Goal: Task Accomplishment & Management: Use online tool/utility

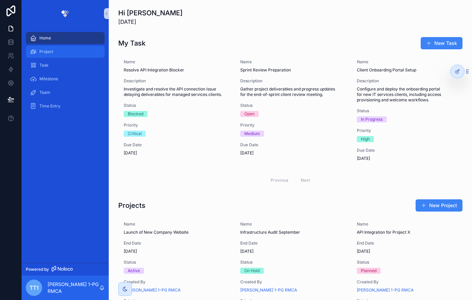
click at [57, 51] on div "Project" at bounding box center [65, 51] width 71 height 11
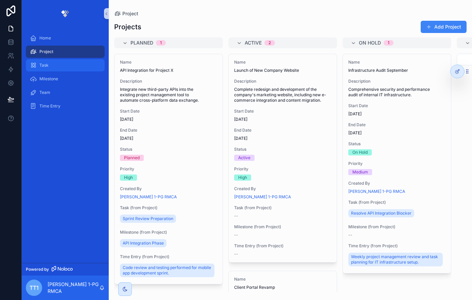
click at [56, 63] on div "Task" at bounding box center [65, 65] width 71 height 11
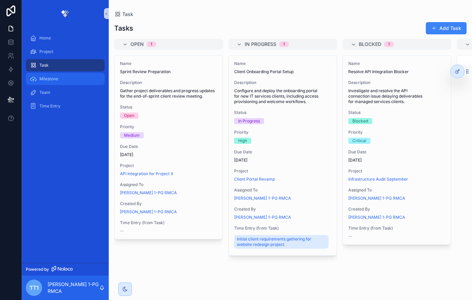
click at [57, 75] on div "Milestone" at bounding box center [65, 78] width 71 height 11
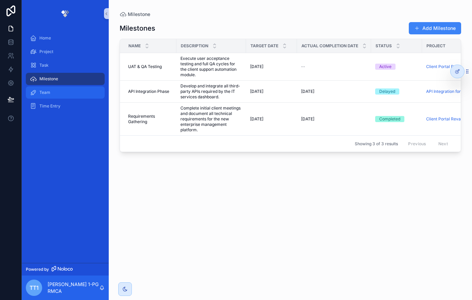
click at [55, 91] on div "Team" at bounding box center [65, 92] width 71 height 11
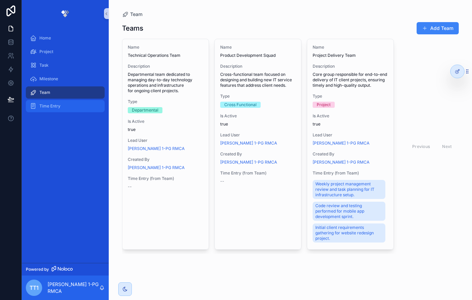
click at [47, 106] on span "Time Entry" at bounding box center [49, 105] width 21 height 5
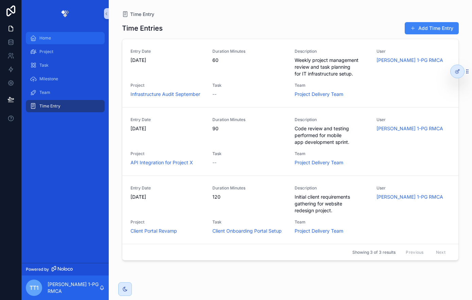
click at [53, 42] on div "Home" at bounding box center [65, 38] width 71 height 11
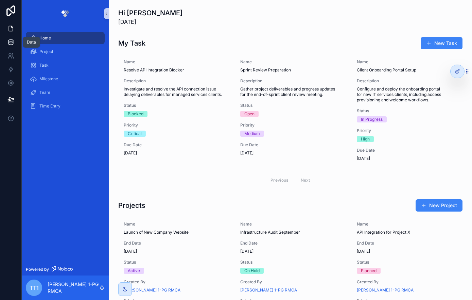
click at [11, 47] on link at bounding box center [10, 42] width 21 height 14
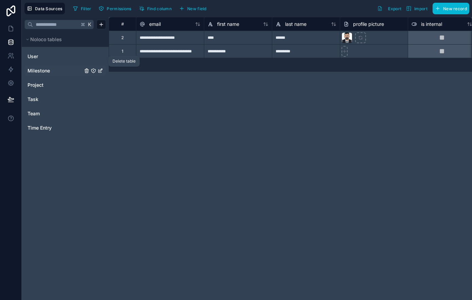
click at [85, 71] on icon "Milestone" at bounding box center [86, 70] width 5 height 5
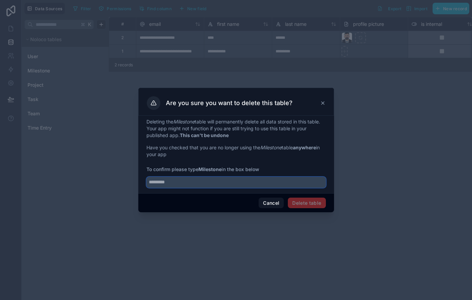
click at [254, 186] on input "text" at bounding box center [235, 182] width 179 height 11
type input "*********"
drag, startPoint x: 237, startPoint y: 185, endPoint x: 118, endPoint y: 181, distance: 119.7
click at [118, 181] on div "Are you sure you want to delete this table? Deleting the Milestone table will p…" at bounding box center [236, 150] width 472 height 300
type input "*********"
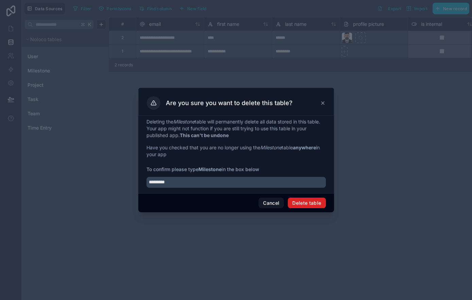
click at [314, 206] on button "Delete table" at bounding box center [307, 202] width 38 height 11
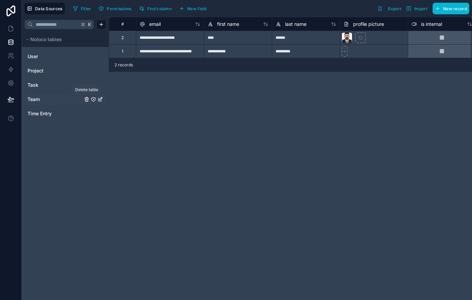
click at [84, 99] on icon "Team" at bounding box center [86, 99] width 5 height 5
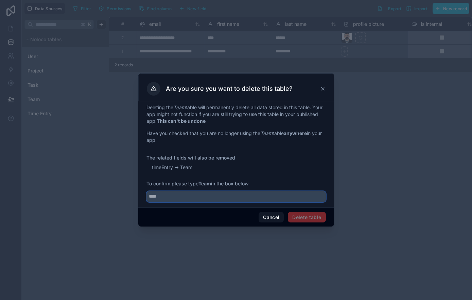
click at [171, 199] on input "text" at bounding box center [235, 196] width 179 height 11
type input "****"
click at [306, 217] on button "Delete table" at bounding box center [307, 217] width 38 height 11
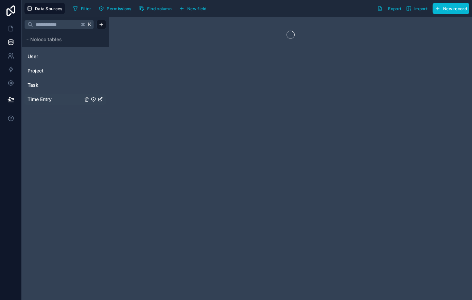
click at [56, 100] on link "Time Entry" at bounding box center [55, 99] width 55 height 7
click at [86, 100] on icon "Time Entry" at bounding box center [86, 99] width 5 height 5
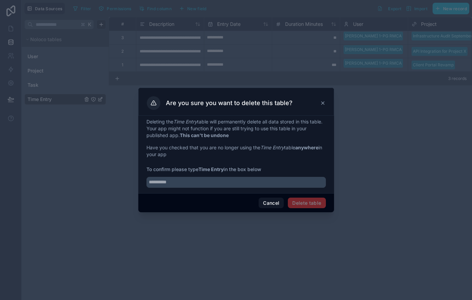
click at [299, 201] on span "Delete table" at bounding box center [307, 202] width 38 height 11
click at [219, 186] on input "text" at bounding box center [235, 182] width 179 height 11
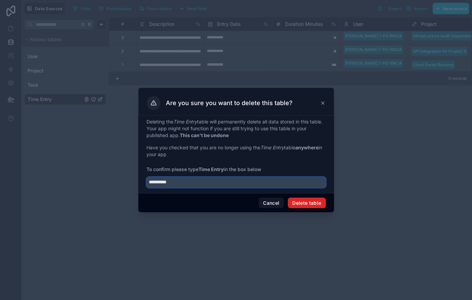
type input "**********"
click at [296, 201] on button "Delete table" at bounding box center [307, 202] width 38 height 11
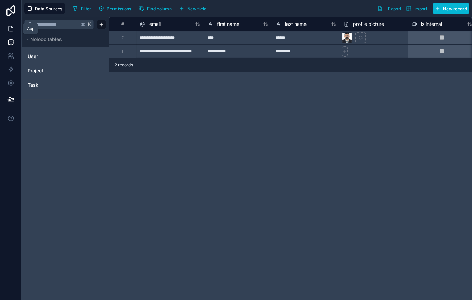
click at [12, 25] on icon at bounding box center [10, 28] width 7 height 7
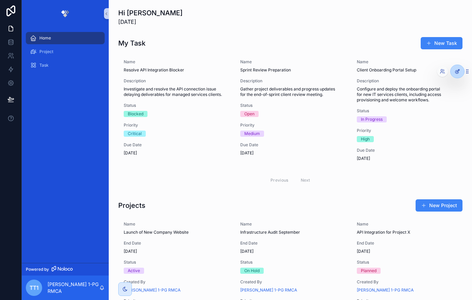
click at [460, 72] on icon at bounding box center [457, 71] width 5 height 5
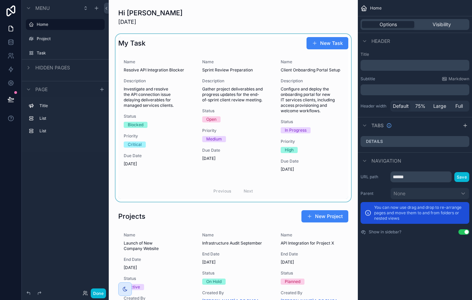
click at [268, 85] on div "scrollable content" at bounding box center [233, 118] width 238 height 168
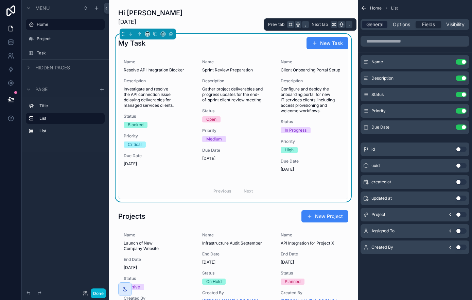
click at [381, 24] on span "General" at bounding box center [374, 24] width 17 height 7
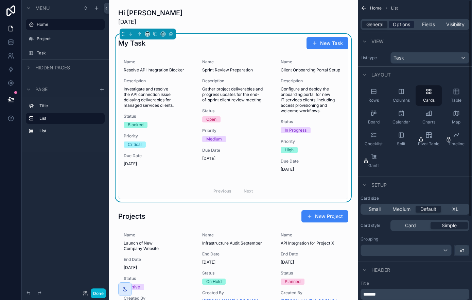
click at [408, 24] on span "Options" at bounding box center [401, 24] width 17 height 7
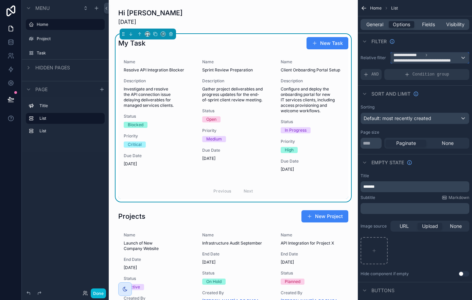
click at [407, 59] on span "**********" at bounding box center [426, 60] width 64 height 5
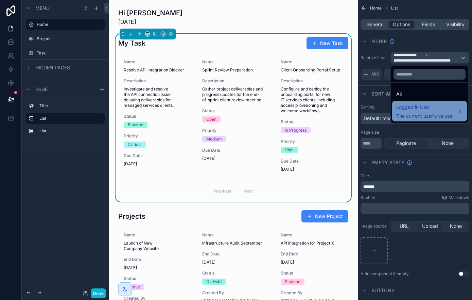
click at [405, 115] on span "The current user's values" at bounding box center [424, 115] width 56 height 7
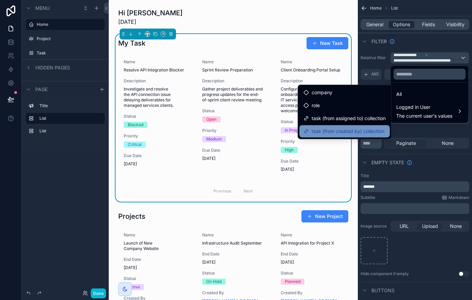
click at [331, 127] on span "task (from created by) collection" at bounding box center [348, 131] width 73 height 8
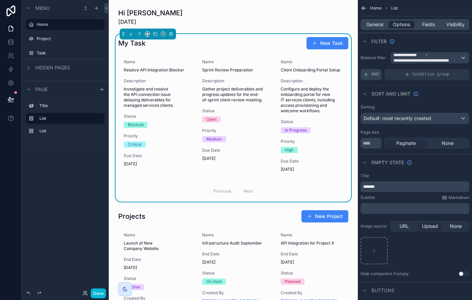
click at [373, 76] on span "AND" at bounding box center [374, 74] width 7 height 5
click at [373, 76] on span "Add a filter" at bounding box center [377, 74] width 29 height 5
click at [406, 76] on div "Add a filter" at bounding box center [415, 74] width 109 height 11
click at [452, 70] on icon "scrollable content" at bounding box center [452, 70] width 4 height 4
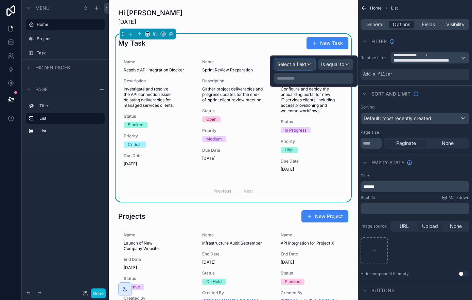
click at [300, 60] on div "Select a field" at bounding box center [295, 64] width 40 height 11
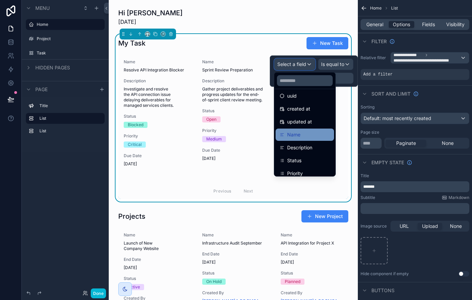
scroll to position [21, 0]
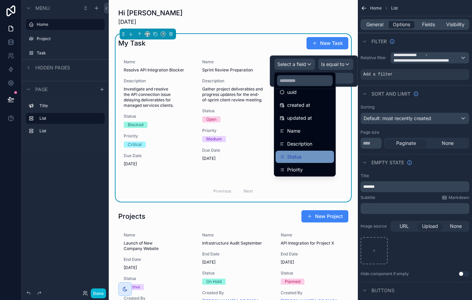
click at [294, 154] on span "Status" at bounding box center [294, 157] width 14 height 8
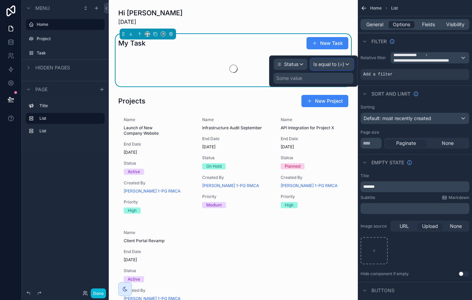
click at [342, 67] on span "Is equal to (=)" at bounding box center [328, 64] width 31 height 7
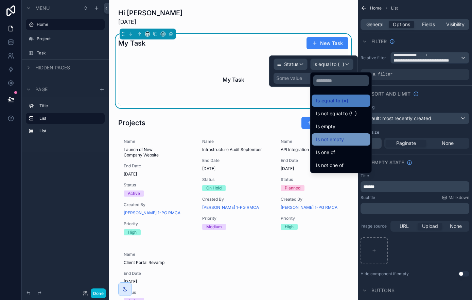
click at [330, 135] on div "Is not empty" at bounding box center [341, 139] width 58 height 12
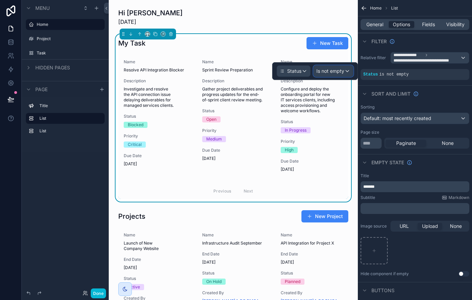
click at [340, 73] on span "Is not empty" at bounding box center [330, 71] width 28 height 7
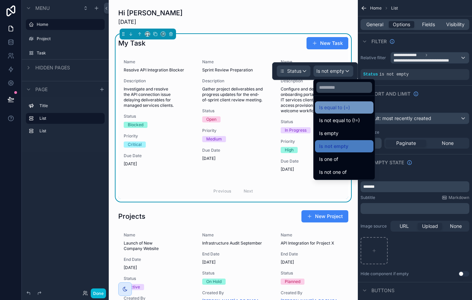
click at [338, 105] on span "Is equal to (=)" at bounding box center [334, 107] width 31 height 8
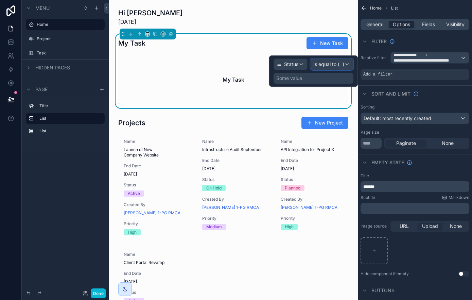
click at [335, 63] on span "Is equal to (=)" at bounding box center [328, 64] width 31 height 7
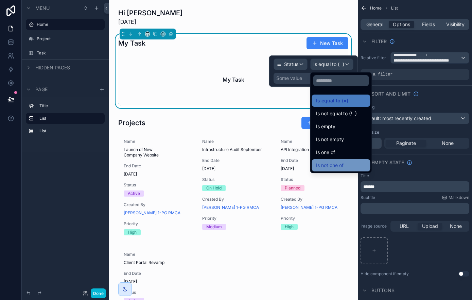
click at [320, 162] on span "Is not one of" at bounding box center [330, 165] width 28 height 8
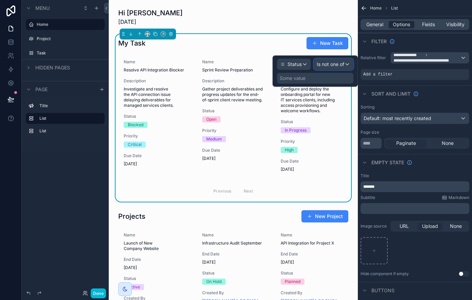
click at [333, 69] on div "Is not one of" at bounding box center [333, 64] width 39 height 11
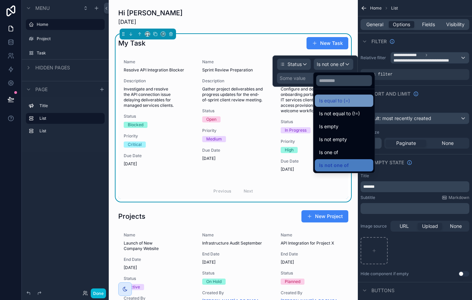
click at [332, 102] on span "Is equal to (=)" at bounding box center [334, 101] width 31 height 8
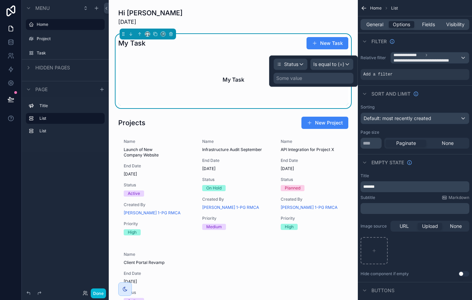
click at [320, 75] on div "Some value" at bounding box center [314, 78] width 80 height 11
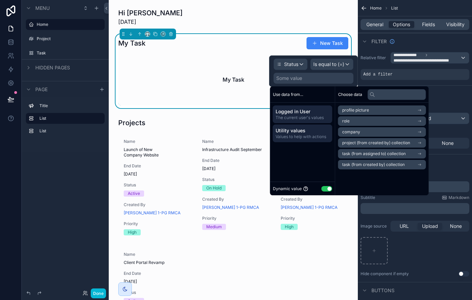
click at [303, 131] on span "Utility values" at bounding box center [303, 130] width 54 height 7
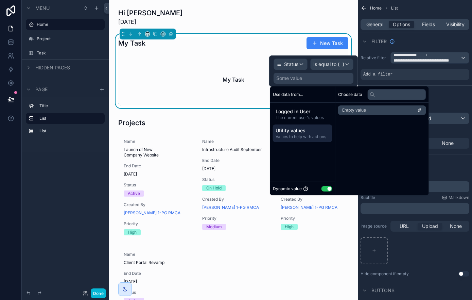
click at [360, 111] on span "Empty value" at bounding box center [354, 109] width 24 height 5
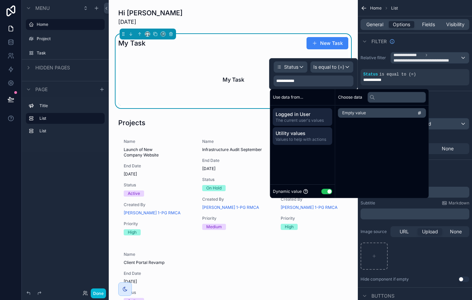
click at [317, 111] on span "Logged in User" at bounding box center [303, 114] width 54 height 7
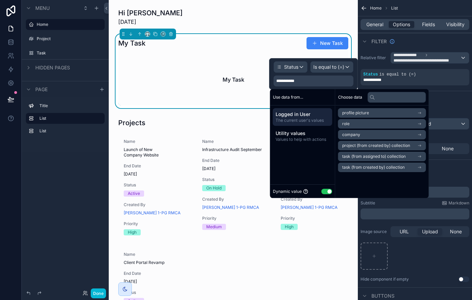
click at [421, 155] on icon "scrollable content" at bounding box center [419, 156] width 5 height 5
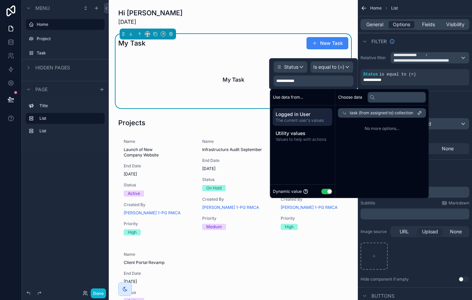
click at [400, 113] on span "task (from assigned to) collection" at bounding box center [382, 112] width 64 height 5
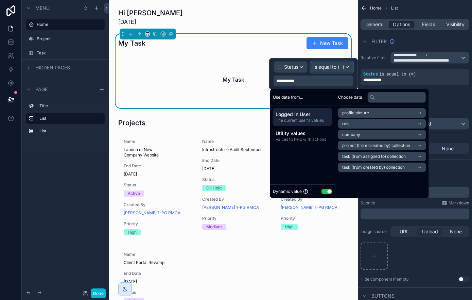
click at [347, 69] on div "Is equal to (=)" at bounding box center [332, 67] width 42 height 11
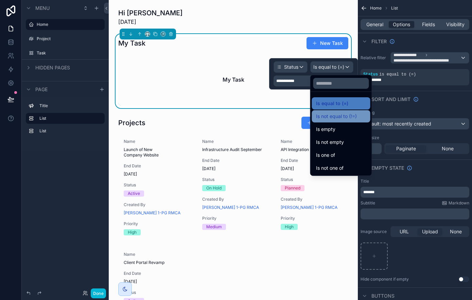
click at [340, 115] on span "Is not equal to (!=)" at bounding box center [336, 116] width 41 height 8
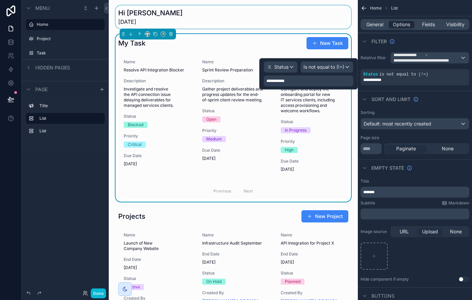
click at [249, 15] on div "scrollable content" at bounding box center [233, 16] width 238 height 23
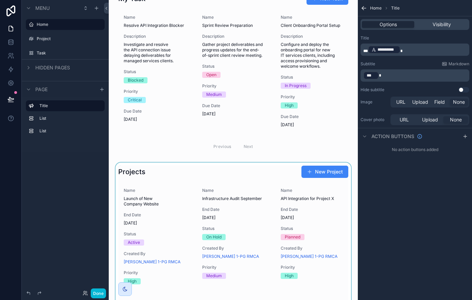
scroll to position [46, 0]
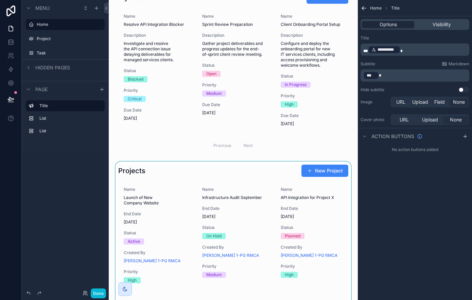
click at [220, 206] on div "scrollable content" at bounding box center [233, 290] width 238 height 259
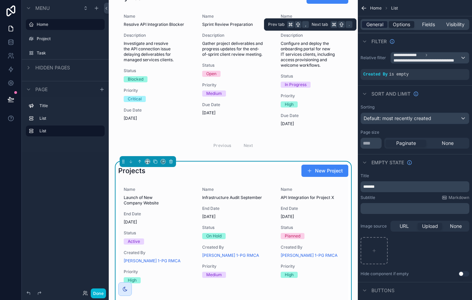
click at [378, 21] on span "General" at bounding box center [374, 24] width 17 height 7
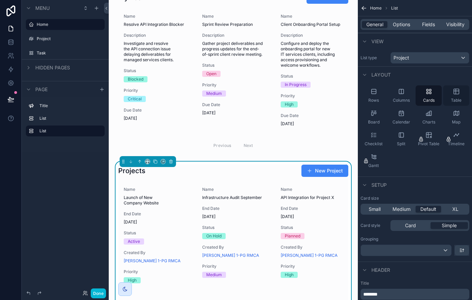
click at [453, 95] on div "Table" at bounding box center [456, 95] width 26 height 20
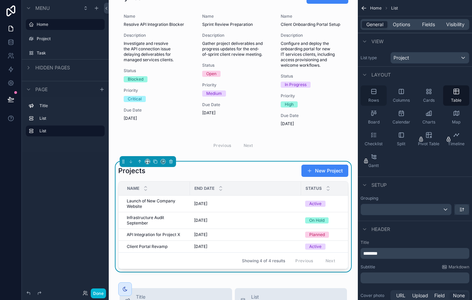
click at [380, 95] on div "Rows" at bounding box center [374, 95] width 26 height 20
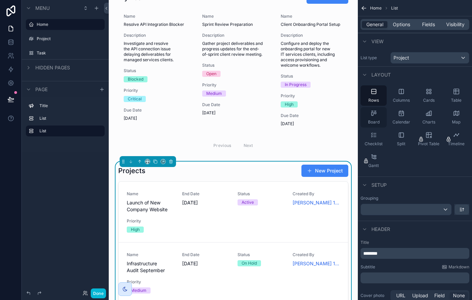
click at [374, 115] on icon "scrollable content" at bounding box center [373, 113] width 7 height 7
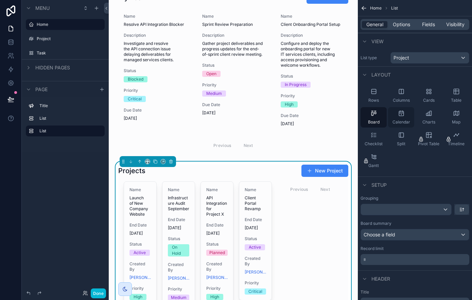
click at [399, 116] on icon "scrollable content" at bounding box center [401, 113] width 4 height 4
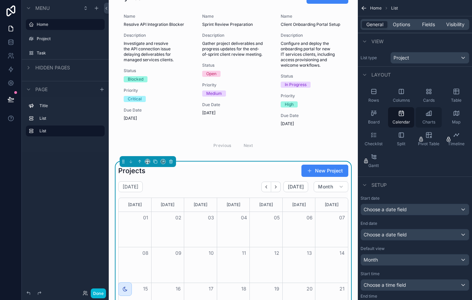
click at [430, 117] on div "Charts" at bounding box center [429, 117] width 26 height 20
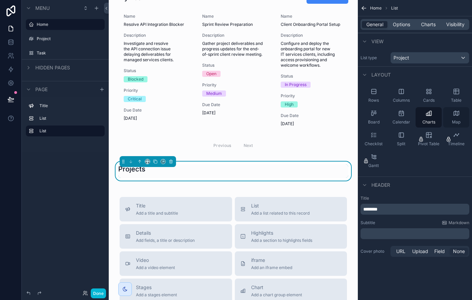
click at [461, 117] on div "Map" at bounding box center [456, 117] width 26 height 20
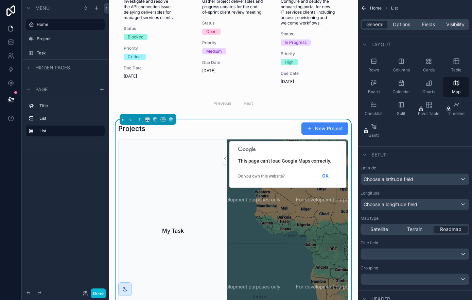
scroll to position [88, 0]
click at [376, 106] on icon "scrollable content" at bounding box center [374, 106] width 3 height 0
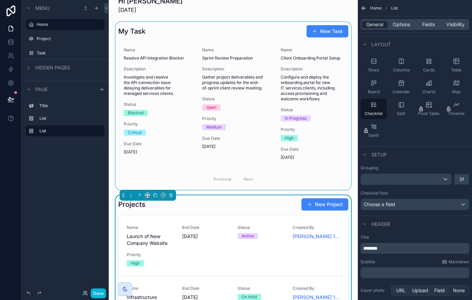
scroll to position [0, 0]
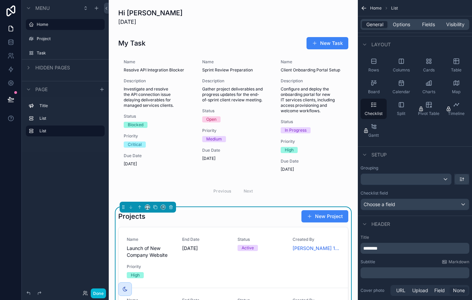
click at [102, 177] on div "Menu Home Project Task Hidden pages Page Title List List" at bounding box center [65, 146] width 87 height 292
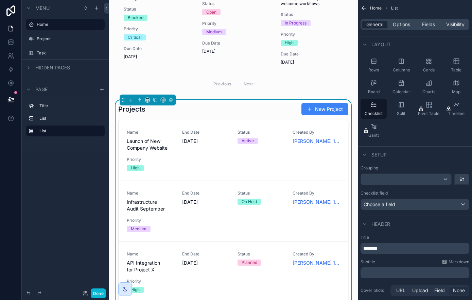
click at [88, 162] on div "Menu Home Project Task Hidden pages Page Title List List" at bounding box center [65, 146] width 87 height 292
click at [100, 288] on button "Done" at bounding box center [98, 293] width 15 height 10
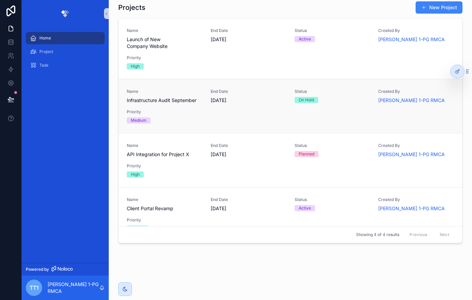
scroll to position [15, 0]
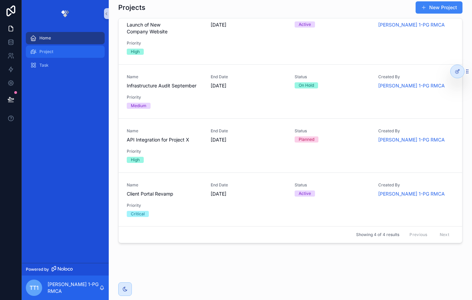
click at [76, 51] on div "Project" at bounding box center [65, 51] width 71 height 11
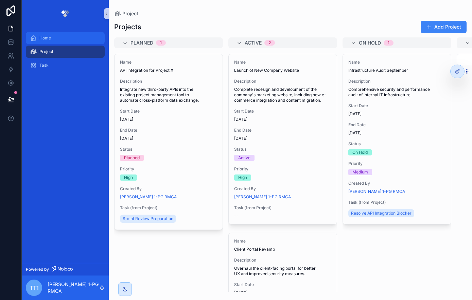
click at [77, 37] on div "Home" at bounding box center [65, 38] width 71 height 11
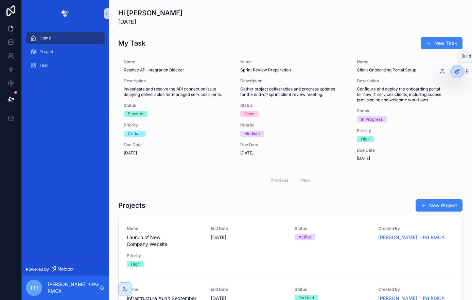
click at [458, 70] on icon at bounding box center [458, 70] width 1 height 1
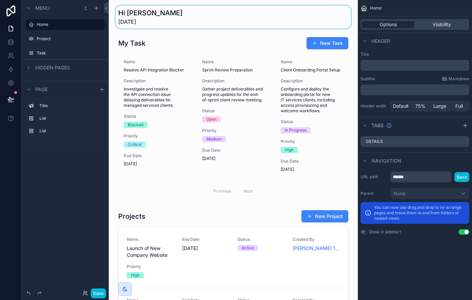
click at [261, 21] on div "scrollable content" at bounding box center [233, 16] width 238 height 23
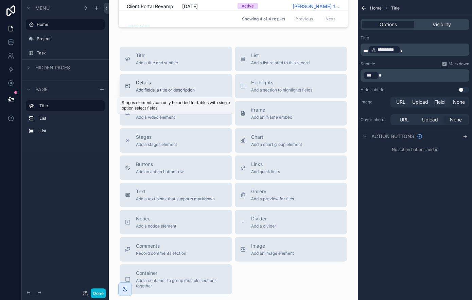
scroll to position [416, 0]
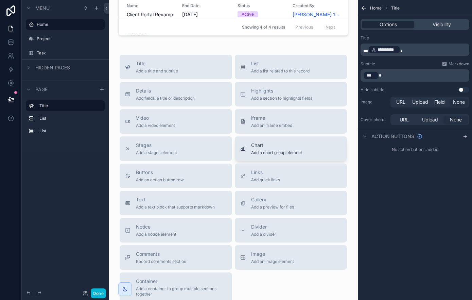
click at [256, 156] on button "Chart Add a chart group element" at bounding box center [291, 148] width 112 height 24
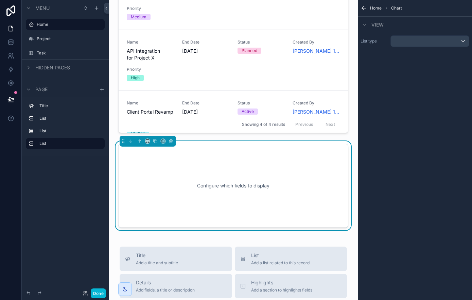
scroll to position [294, 0]
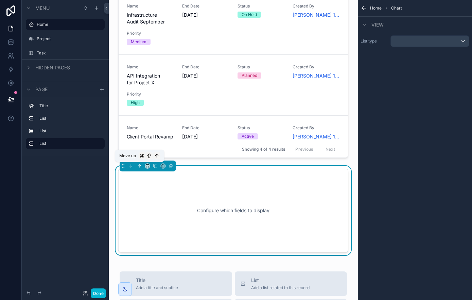
click at [141, 165] on icon "scrollable content" at bounding box center [139, 165] width 5 height 5
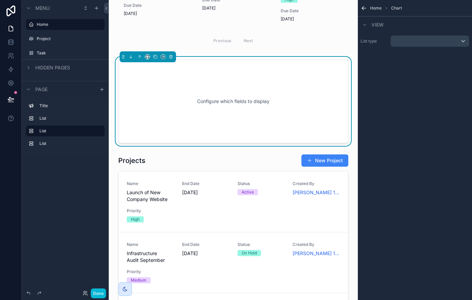
scroll to position [60, 0]
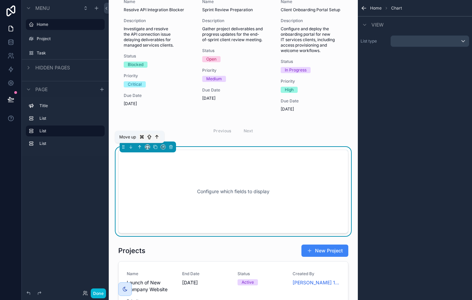
click at [139, 145] on icon "scrollable content" at bounding box center [139, 146] width 5 height 5
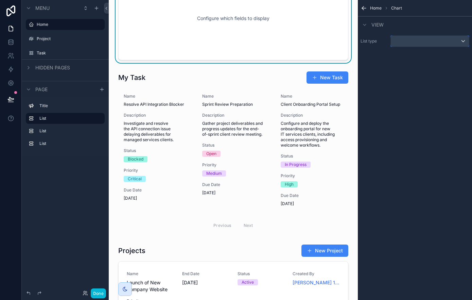
click at [425, 42] on div "scrollable content" at bounding box center [430, 41] width 78 height 11
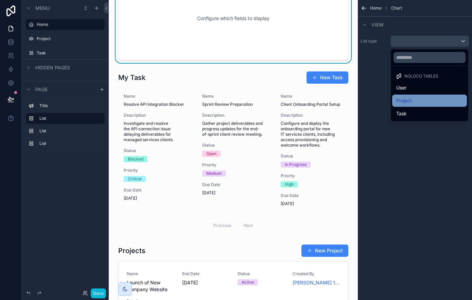
click at [419, 97] on div "Project" at bounding box center [429, 101] width 67 height 8
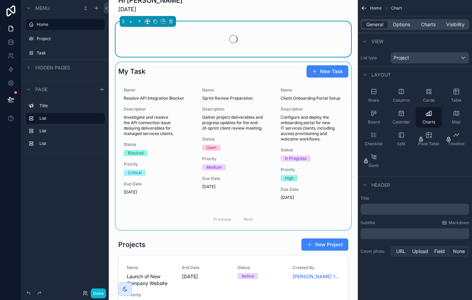
scroll to position [0, 0]
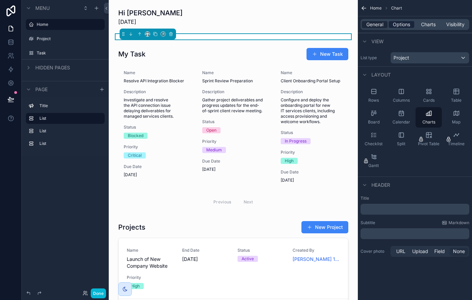
click at [404, 28] on span "Options" at bounding box center [401, 24] width 17 height 7
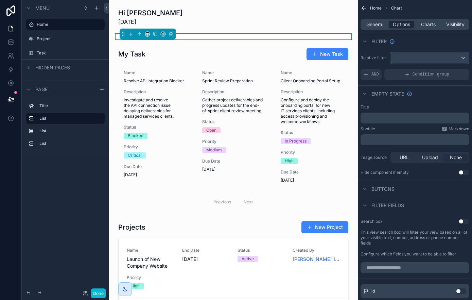
click at [437, 62] on div "scrollable content" at bounding box center [430, 57] width 78 height 11
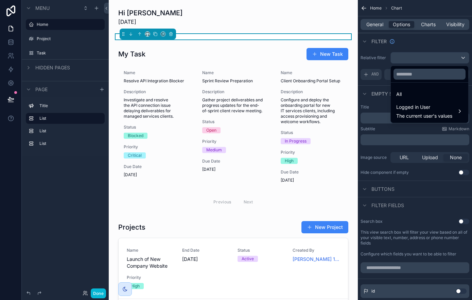
click at [427, 97] on div "All" at bounding box center [429, 94] width 67 height 8
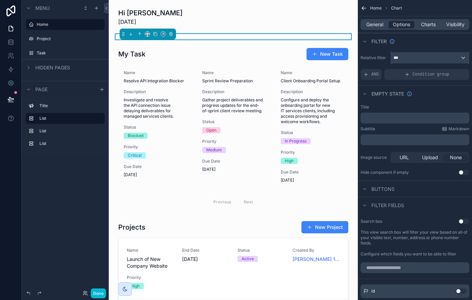
click at [427, 60] on div "***" at bounding box center [430, 57] width 78 height 11
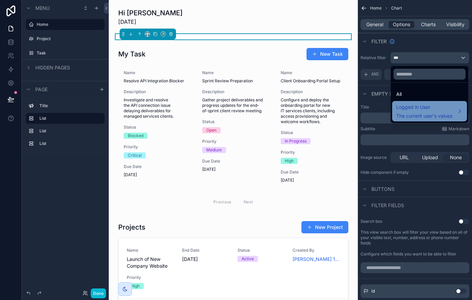
click at [418, 114] on span "The current user's values" at bounding box center [424, 115] width 56 height 7
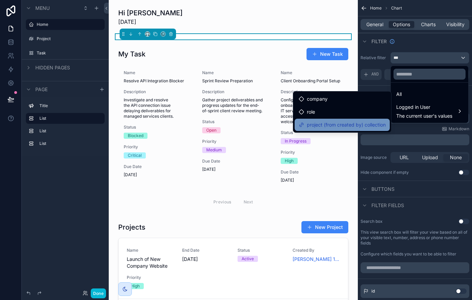
click at [348, 126] on span "project (from created by) collection" at bounding box center [346, 125] width 79 height 8
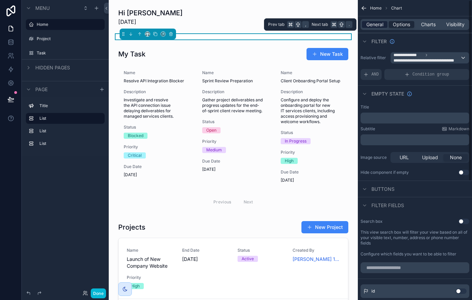
click at [379, 27] on span "General" at bounding box center [374, 24] width 17 height 7
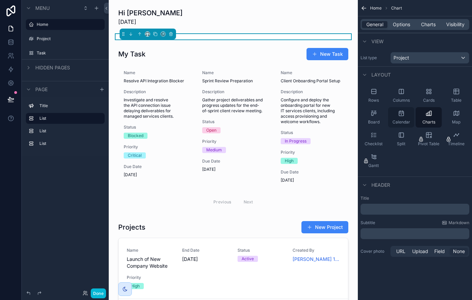
click at [406, 117] on div "Calendar" at bounding box center [401, 117] width 26 height 20
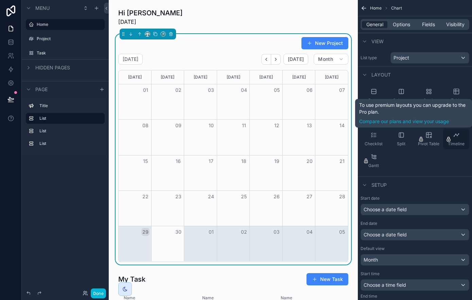
click at [460, 140] on div "Timeline" at bounding box center [456, 139] width 26 height 20
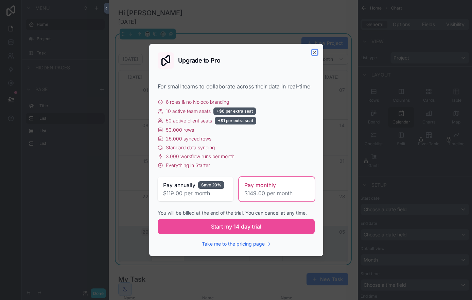
click at [315, 53] on icon "button" at bounding box center [314, 52] width 5 height 5
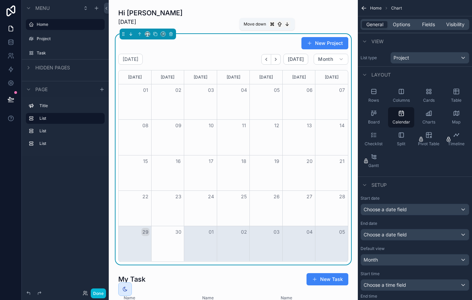
click at [132, 35] on icon "scrollable content" at bounding box center [130, 34] width 5 height 5
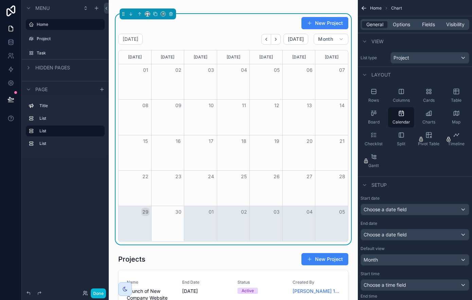
scroll to position [186, 0]
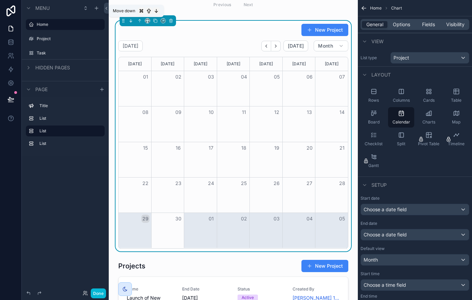
click at [132, 22] on icon "scrollable content" at bounding box center [130, 20] width 5 height 5
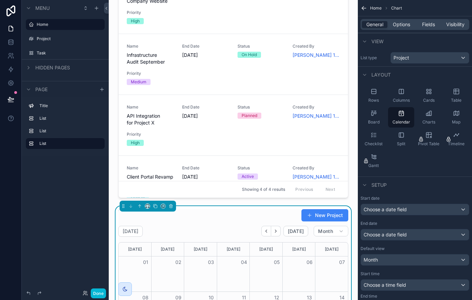
scroll to position [277, 0]
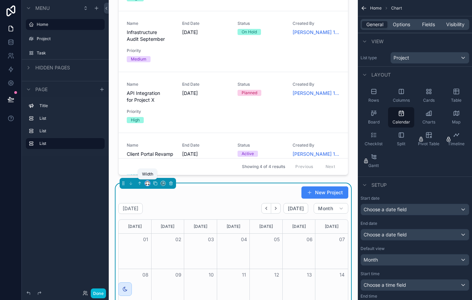
click at [149, 183] on icon "scrollable content" at bounding box center [147, 183] width 5 height 5
click at [159, 237] on span "50%" at bounding box center [156, 234] width 11 height 8
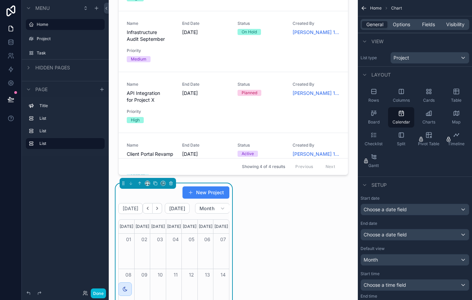
click at [277, 208] on div "Hi [PERSON_NAME] [DATE] My Task New Task Name Resolve API Integration Blocker D…" at bounding box center [233, 227] width 249 height 1008
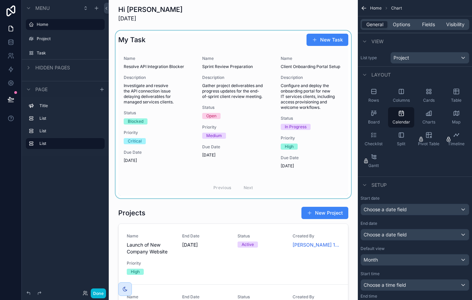
scroll to position [0, 0]
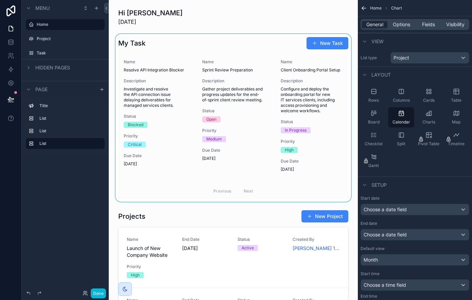
drag, startPoint x: 261, startPoint y: 141, endPoint x: 270, endPoint y: 139, distance: 9.5
click at [261, 141] on div "scrollable content" at bounding box center [233, 118] width 238 height 168
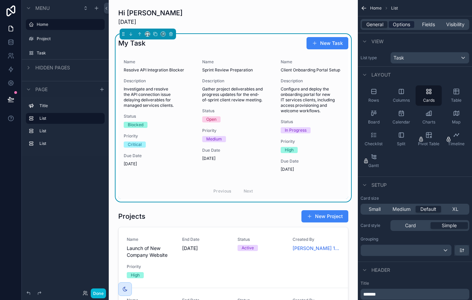
click at [401, 28] on div "General Options Fields Visibility" at bounding box center [415, 24] width 109 height 11
click at [401, 24] on span "Options" at bounding box center [401, 24] width 17 height 7
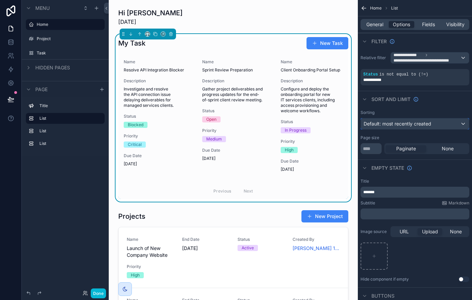
click at [426, 125] on span "Default: most recently created" at bounding box center [398, 124] width 68 height 6
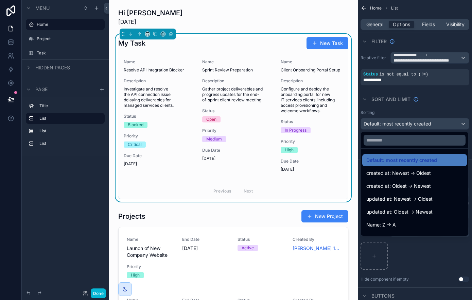
click at [426, 125] on div "scrollable content" at bounding box center [236, 150] width 472 height 300
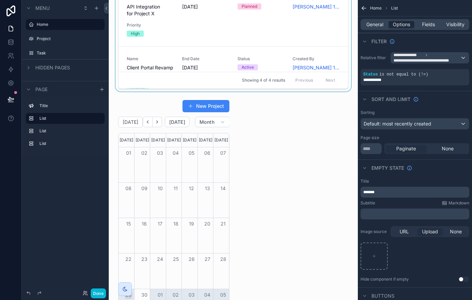
scroll to position [365, 0]
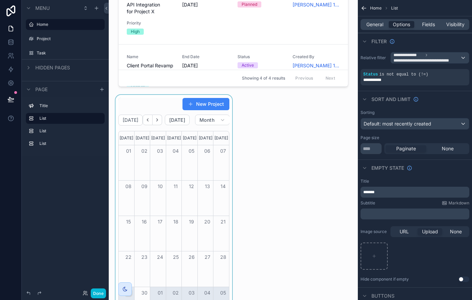
click at [163, 108] on div "scrollable content" at bounding box center [173, 210] width 119 height 230
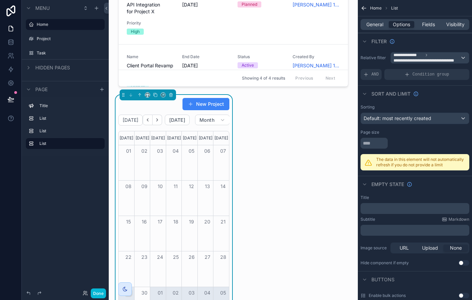
click at [386, 206] on p "﻿" at bounding box center [415, 208] width 105 height 5
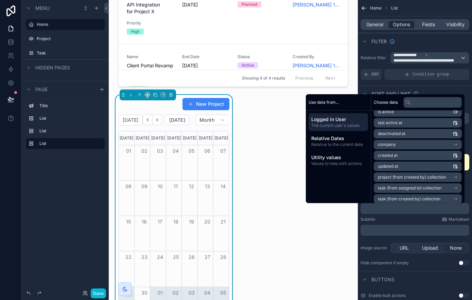
scroll to position [107, 0]
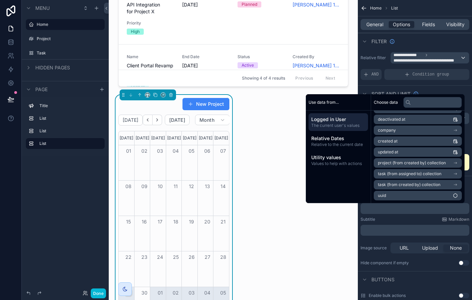
click at [401, 163] on span "project (from created by) collection" at bounding box center [412, 162] width 68 height 5
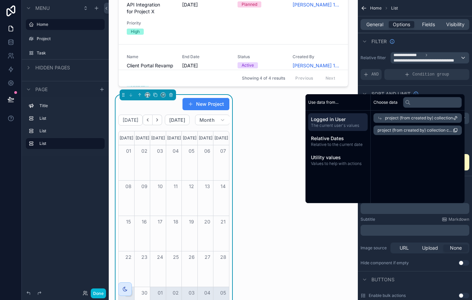
click at [411, 118] on span "project (from created by) collection" at bounding box center [419, 117] width 68 height 5
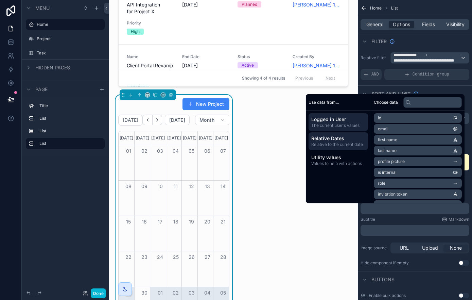
click at [343, 146] on span "Relative to the current date" at bounding box center [338, 144] width 54 height 5
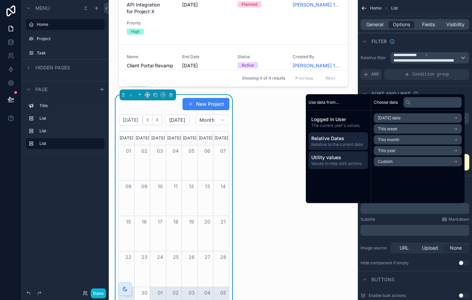
click at [333, 158] on span "Utility values" at bounding box center [338, 157] width 54 height 7
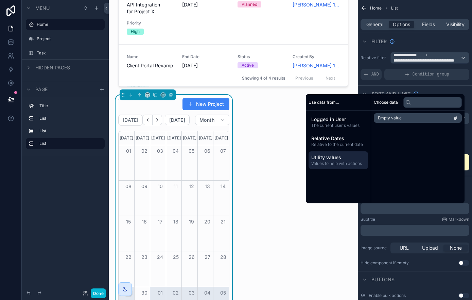
click at [397, 119] on span "Empty value" at bounding box center [390, 117] width 24 height 5
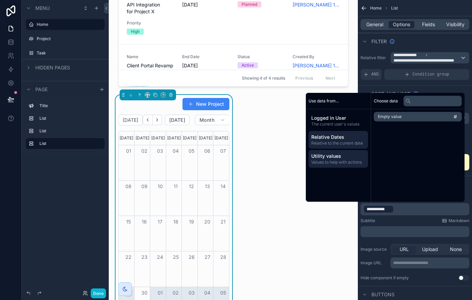
click at [327, 146] on div "Relative Dates Relative to the current date" at bounding box center [338, 140] width 59 height 18
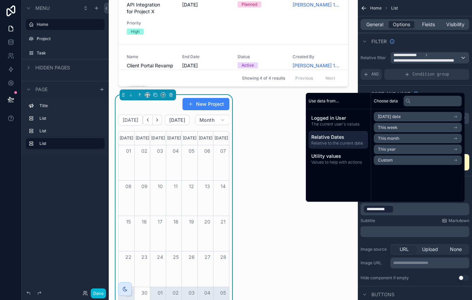
click at [409, 117] on li "[DATE] date" at bounding box center [418, 117] width 88 height 10
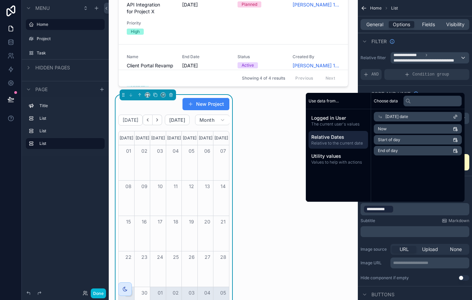
click at [321, 224] on div "Hi [PERSON_NAME] [DATE] My Task New Task Name Resolve API Integration Blocker D…" at bounding box center [233, 139] width 249 height 1008
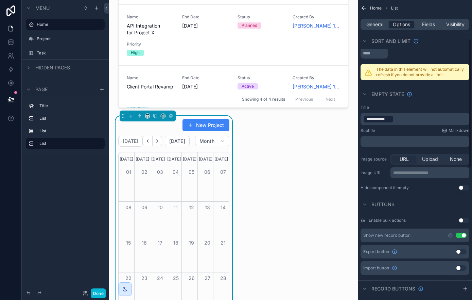
scroll to position [91, 0]
click at [407, 122] on p "**********" at bounding box center [415, 119] width 105 height 10
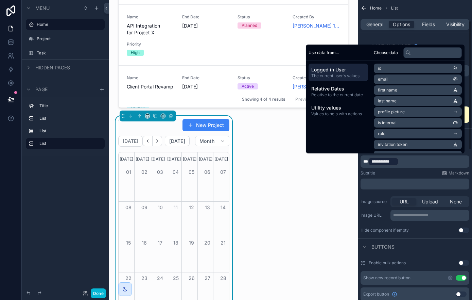
scroll to position [47, 0]
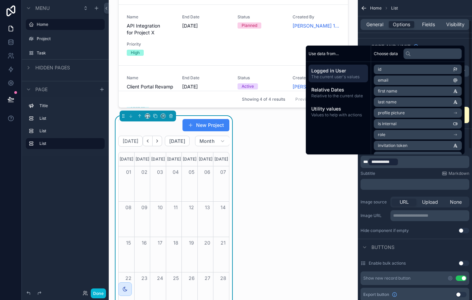
click at [368, 171] on label "Subtitle" at bounding box center [368, 173] width 15 height 5
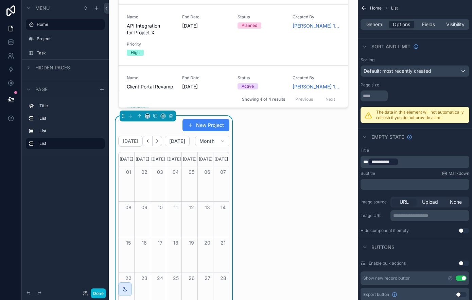
drag, startPoint x: 402, startPoint y: 163, endPoint x: 376, endPoint y: 161, distance: 26.2
click at [376, 161] on p "**********" at bounding box center [415, 162] width 105 height 10
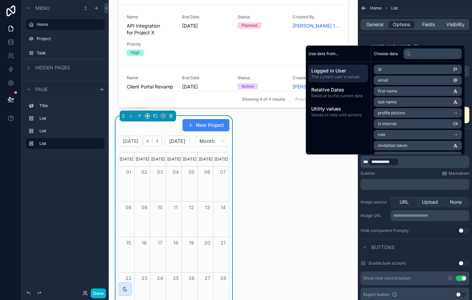
click at [348, 75] on span "The current user's values" at bounding box center [338, 76] width 54 height 5
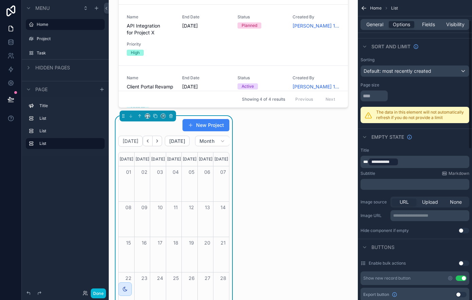
click at [411, 164] on p "**********" at bounding box center [415, 162] width 105 height 10
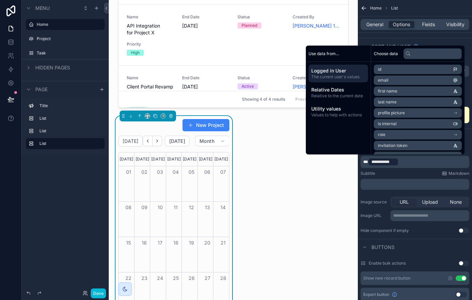
click at [411, 163] on p "**********" at bounding box center [415, 162] width 105 height 10
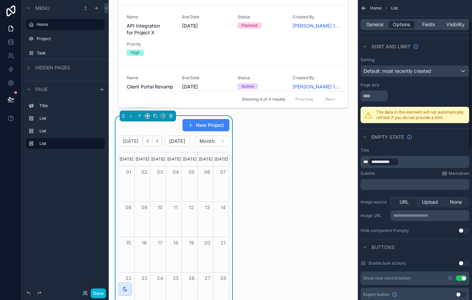
click at [405, 162] on p "**********" at bounding box center [415, 162] width 105 height 10
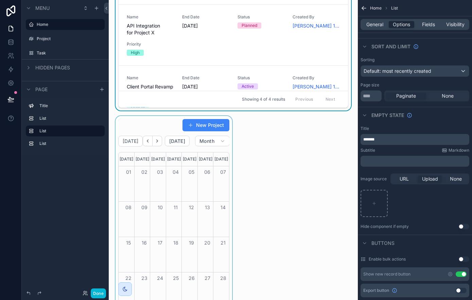
click at [202, 159] on div "scrollable content" at bounding box center [173, 231] width 119 height 230
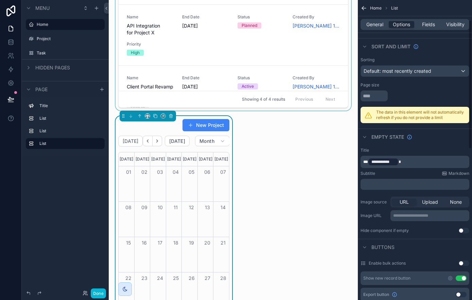
click at [391, 162] on span "**********" at bounding box center [383, 161] width 24 height 5
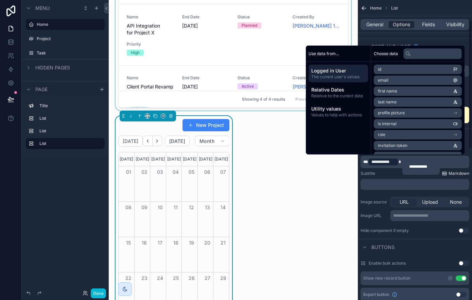
click at [453, 173] on span "Markdown" at bounding box center [459, 173] width 21 height 5
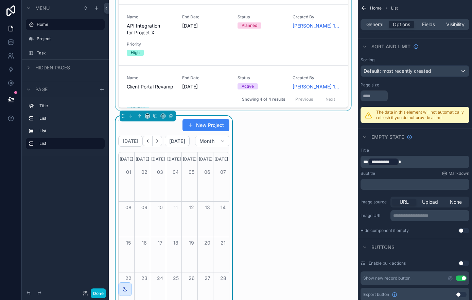
click at [411, 160] on p "**********" at bounding box center [415, 162] width 105 height 10
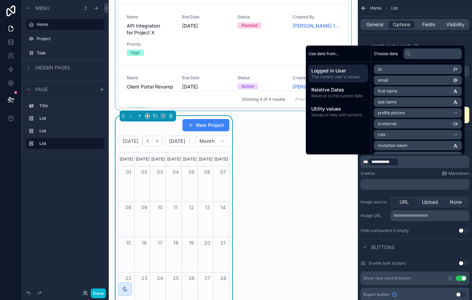
scroll to position [49, 0]
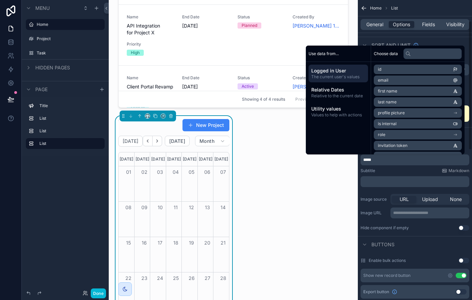
click at [327, 183] on div "Hi [PERSON_NAME] [DATE] My Task New Task Name Resolve API Integration Blocker D…" at bounding box center [233, 160] width 249 height 1008
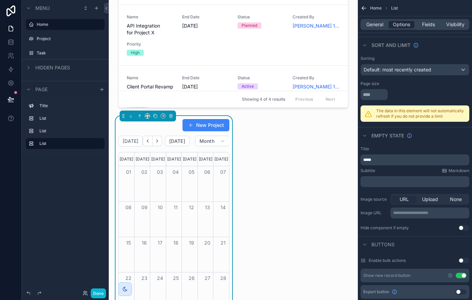
click at [268, 171] on div "Hi [PERSON_NAME] [DATE] My Task New Task Name Resolve API Integration Blocker D…" at bounding box center [233, 160] width 249 height 1008
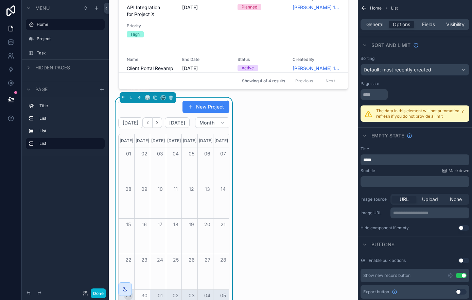
scroll to position [366, 0]
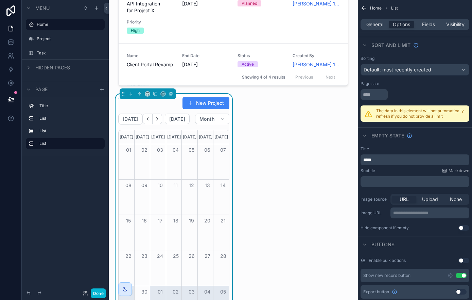
click at [190, 141] on div "[DATE]" at bounding box center [190, 137] width 14 height 14
click at [387, 178] on div "﻿" at bounding box center [415, 181] width 109 height 11
click at [390, 183] on p "﻿" at bounding box center [415, 181] width 105 height 5
click at [285, 174] on div "Hi [PERSON_NAME] [DATE] My Task New Task Name Resolve API Integration Blocker D…" at bounding box center [233, 138] width 249 height 1008
click at [139, 102] on div "New Project" at bounding box center [173, 103] width 111 height 13
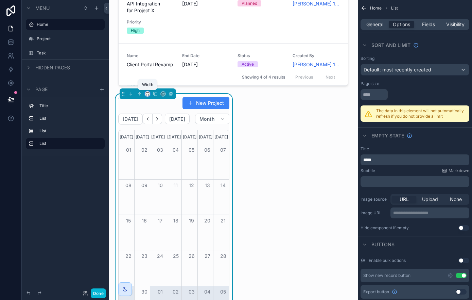
click at [148, 94] on icon "scrollable content" at bounding box center [147, 93] width 5 height 5
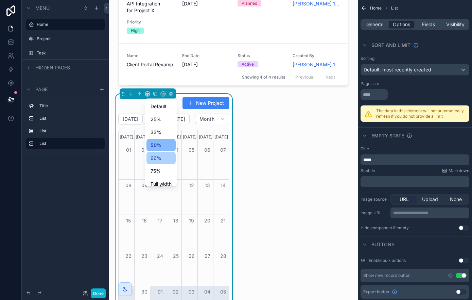
click at [160, 156] on span "66%" at bounding box center [156, 158] width 11 height 8
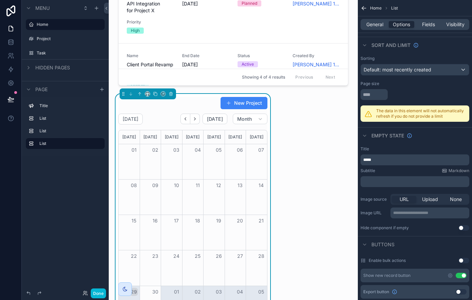
click at [316, 142] on div "Hi [PERSON_NAME] [DATE] My Task New Task Name Resolve API Integration Blocker D…" at bounding box center [233, 138] width 249 height 1008
click at [147, 93] on icon "scrollable content" at bounding box center [147, 93] width 5 height 5
click at [157, 141] on span "50%" at bounding box center [156, 145] width 11 height 8
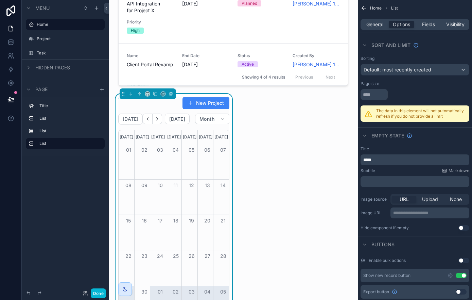
click at [406, 158] on p "*****" at bounding box center [415, 159] width 105 height 5
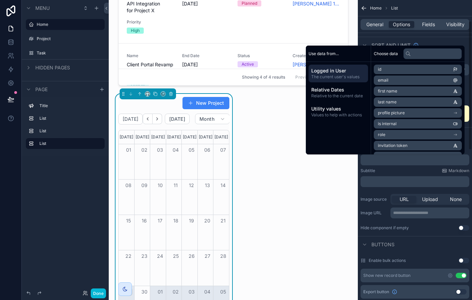
click at [299, 199] on div "Hi [PERSON_NAME] [DATE] My Task New Task Name Resolve API Integration Blocker D…" at bounding box center [233, 138] width 249 height 1008
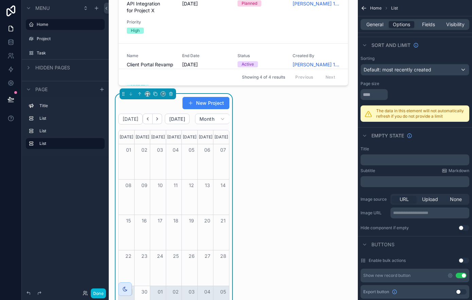
click at [164, 110] on div "New Project [DATE] [DATE] Month [DATE] [DATE] [DATE] [DATE] [DATE] [DATE] [DATE…" at bounding box center [173, 209] width 111 height 225
click at [455, 202] on span "None" at bounding box center [456, 199] width 12 height 7
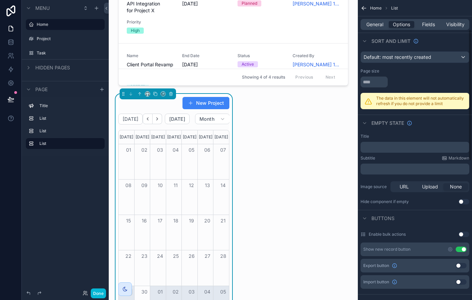
scroll to position [69, 0]
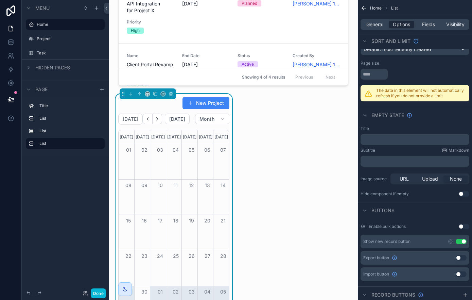
click at [462, 241] on button "Use setting" at bounding box center [461, 241] width 11 height 5
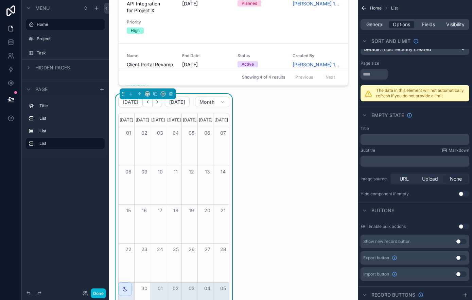
click at [385, 136] on div "﻿" at bounding box center [415, 139] width 109 height 11
click at [384, 139] on p "﻿" at bounding box center [415, 139] width 105 height 5
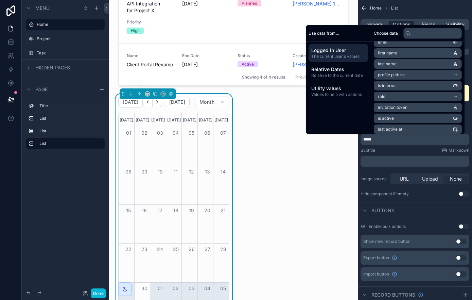
scroll to position [0, 0]
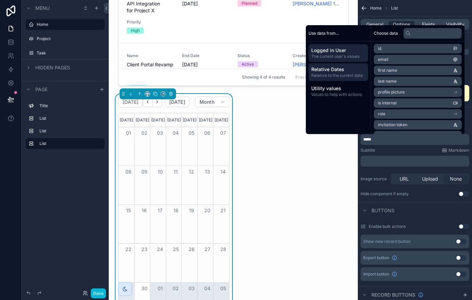
click at [343, 74] on span "Relative to the current date" at bounding box center [338, 75] width 54 height 5
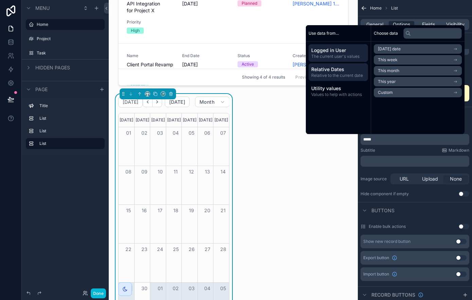
click at [337, 51] on span "Logged in User" at bounding box center [338, 50] width 54 height 7
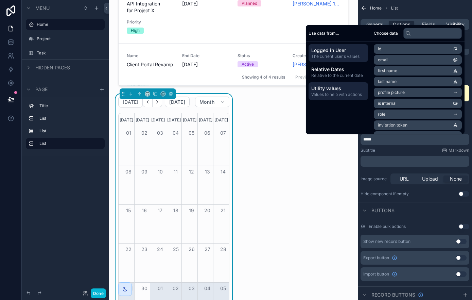
click at [336, 83] on div "Utility values Values to help with actions" at bounding box center [338, 91] width 59 height 18
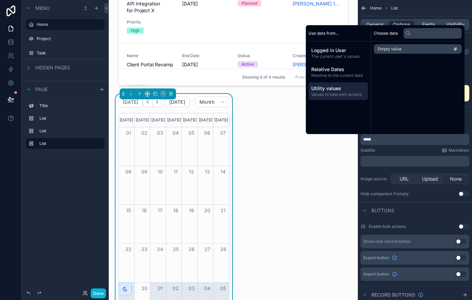
click at [406, 49] on li "Empty value" at bounding box center [418, 49] width 88 height 10
click at [411, 140] on p "**********" at bounding box center [415, 140] width 105 height 10
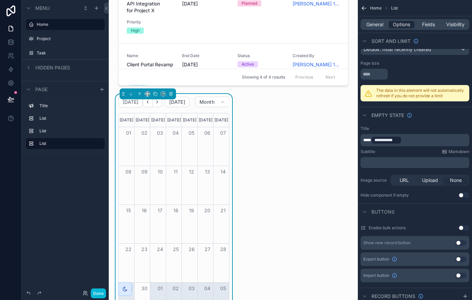
drag, startPoint x: 263, startPoint y: 118, endPoint x: 259, endPoint y: 118, distance: 3.8
click at [263, 118] on div "Hi [PERSON_NAME] [DATE] My Task New Task Name Resolve API Integration Blocker D…" at bounding box center [233, 138] width 249 height 1008
click at [173, 95] on icon "scrollable content" at bounding box center [171, 93] width 5 height 5
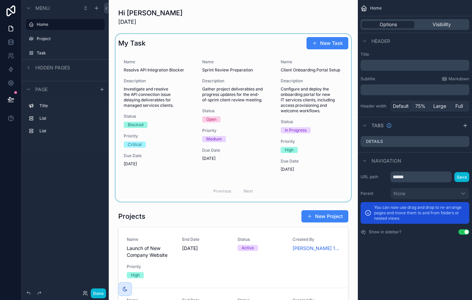
click at [145, 51] on div "scrollable content" at bounding box center [233, 118] width 238 height 168
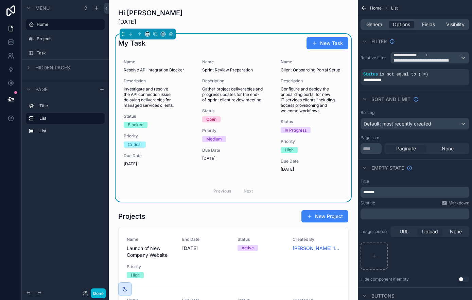
click at [387, 192] on p "*******" at bounding box center [415, 191] width 105 height 5
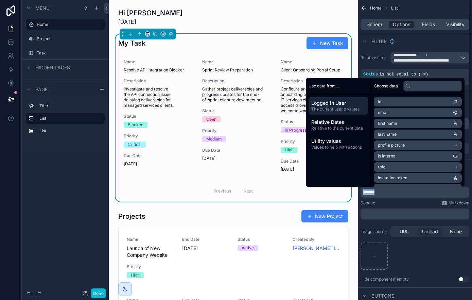
click at [387, 191] on p "*******" at bounding box center [415, 191] width 105 height 5
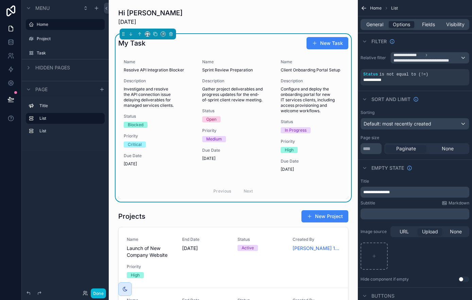
click at [97, 184] on div "Menu Home Project Task Hidden pages Page Title List List" at bounding box center [65, 146] width 87 height 292
click at [98, 293] on button "Done" at bounding box center [98, 293] width 15 height 10
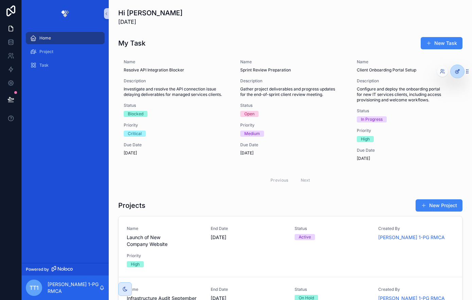
click at [458, 75] on div at bounding box center [458, 71] width 14 height 13
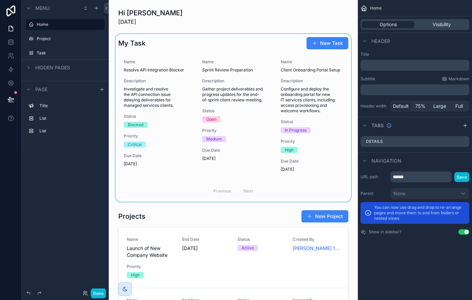
click at [194, 75] on div "scrollable content" at bounding box center [233, 118] width 238 height 168
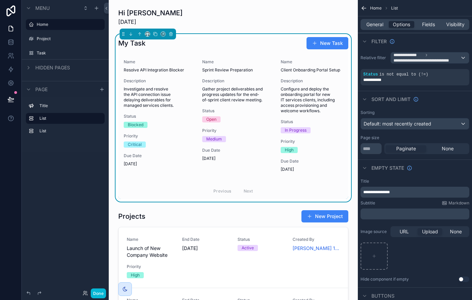
click at [403, 194] on p "**********" at bounding box center [415, 191] width 105 height 5
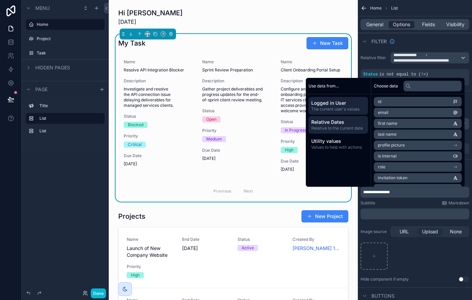
click at [345, 132] on div "Relative Dates Relative to the current date" at bounding box center [338, 125] width 59 height 18
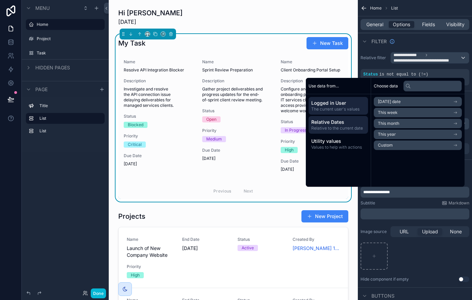
click at [344, 112] on div "Logged in User The current user's values" at bounding box center [338, 106] width 59 height 18
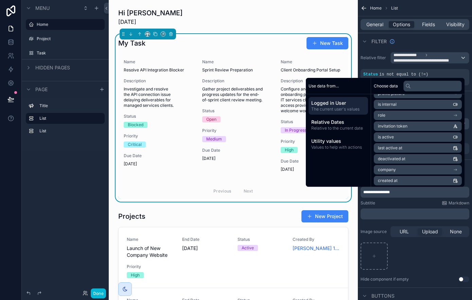
scroll to position [53, 0]
click at [410, 135] on li "is active" at bounding box center [418, 135] width 88 height 10
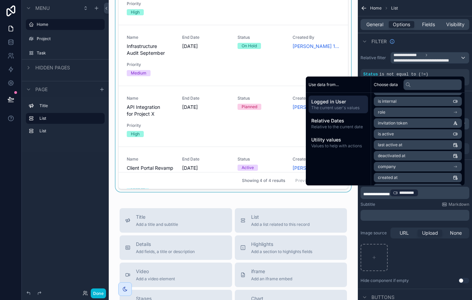
scroll to position [280, 0]
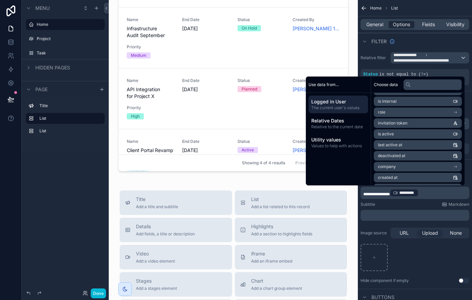
click at [113, 179] on div "Hi [PERSON_NAME] [DATE] My Task New Task Name Resolve API Integration Blocker D…" at bounding box center [233, 106] width 249 height 772
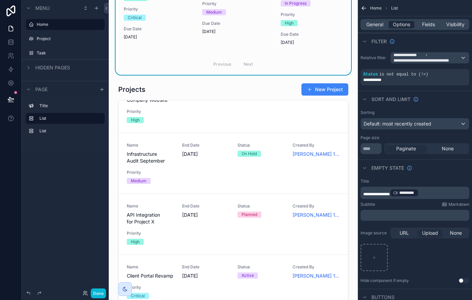
scroll to position [0, 0]
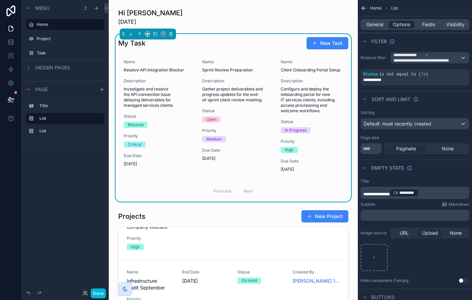
click at [364, 8] on icon "scrollable content" at bounding box center [364, 8] width 4 height 0
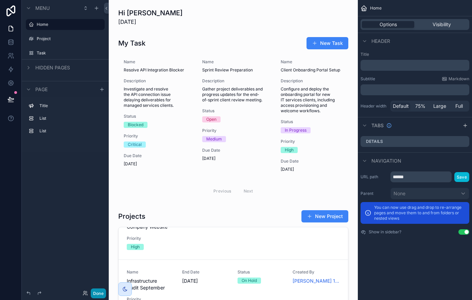
click at [95, 295] on button "Done" at bounding box center [98, 293] width 15 height 10
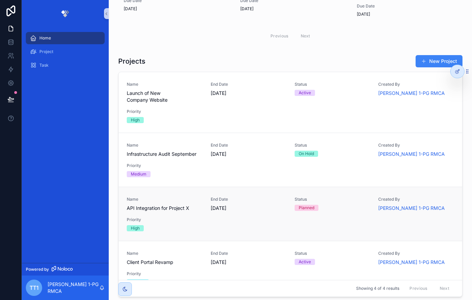
scroll to position [198, 0]
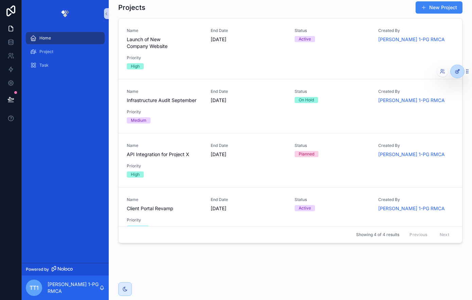
click at [458, 70] on icon at bounding box center [458, 70] width 3 height 3
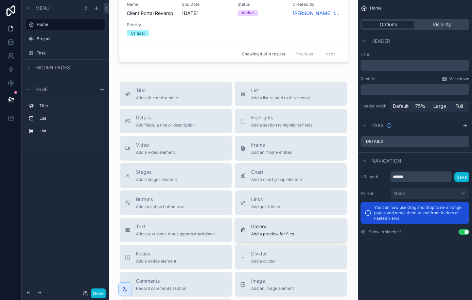
scroll to position [390, 0]
click at [198, 248] on button "Notice Add a notice element" at bounding box center [176, 256] width 112 height 24
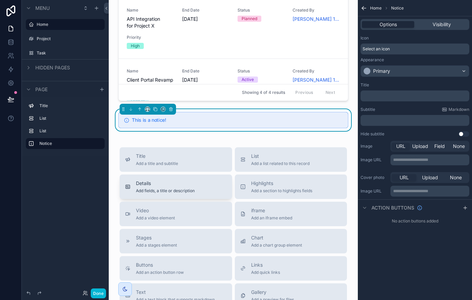
scroll to position [320, 0]
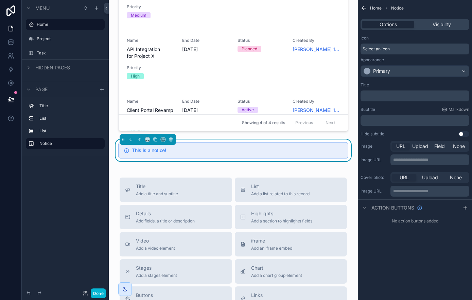
click at [413, 46] on div "Select an icon" at bounding box center [415, 48] width 109 height 11
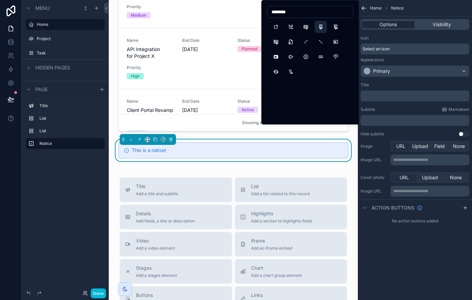
type input "********"
click at [322, 27] on button "Certificate2" at bounding box center [321, 27] width 12 height 12
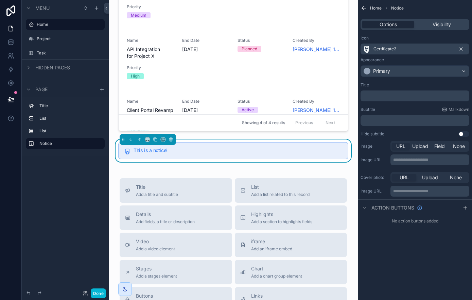
click at [152, 163] on div "Hi [PERSON_NAME] [DATE] My Task New Task Name Resolve API Integration Blocker D…" at bounding box center [233, 80] width 249 height 800
click at [405, 75] on div "Primary" at bounding box center [415, 71] width 108 height 11
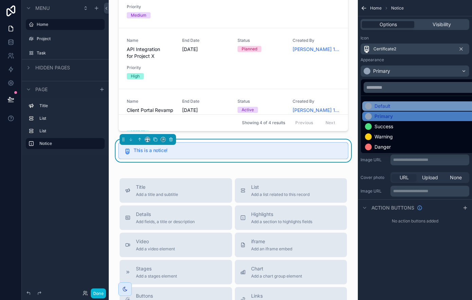
click at [401, 104] on div "Default" at bounding box center [423, 106] width 116 height 7
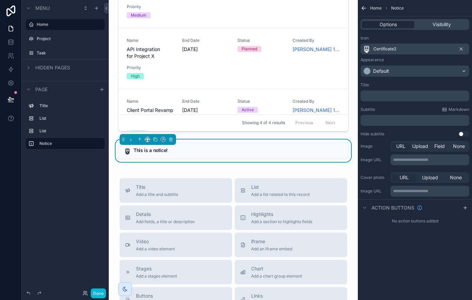
click at [324, 166] on div "Hi [PERSON_NAME] [DATE] My Task New Task Name Resolve API Integration Blocker D…" at bounding box center [233, 80] width 249 height 800
click at [449, 24] on span "Visibility" at bounding box center [442, 24] width 18 height 7
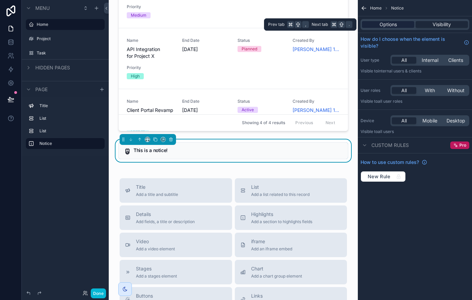
click at [389, 26] on span "Options" at bounding box center [388, 24] width 17 height 7
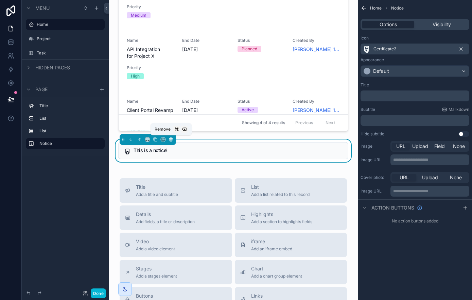
click at [171, 140] on icon "scrollable content" at bounding box center [171, 139] width 5 height 5
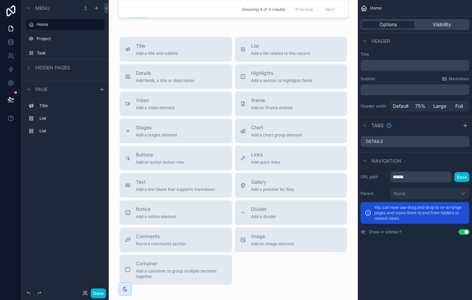
scroll to position [426, 0]
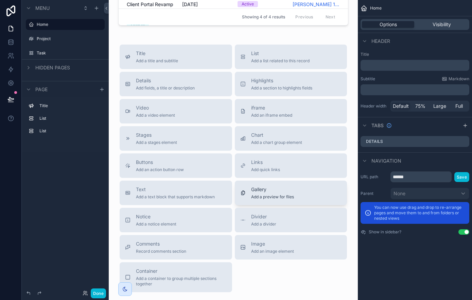
click at [298, 187] on div "Gallery Add a preview for files" at bounding box center [291, 193] width 102 height 14
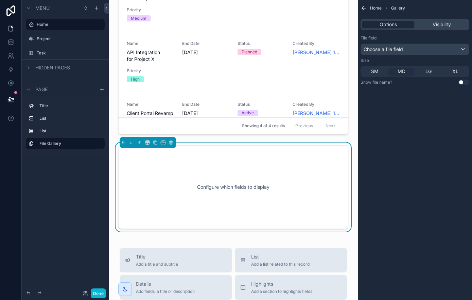
scroll to position [349, 0]
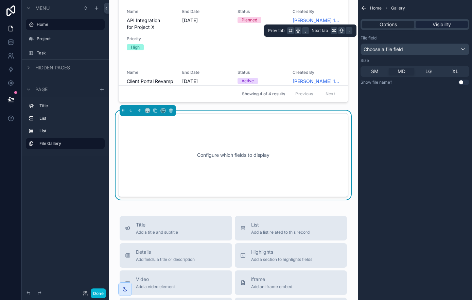
click at [449, 26] on span "Visibility" at bounding box center [442, 24] width 18 height 7
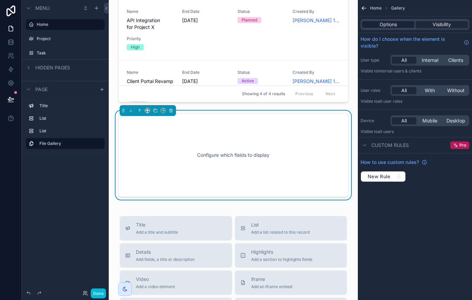
click at [401, 27] on div "Options" at bounding box center [388, 24] width 52 height 7
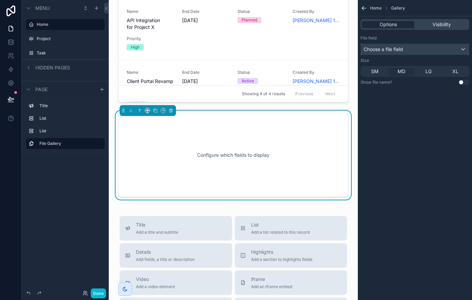
click at [417, 51] on div "Choose a file field" at bounding box center [415, 49] width 108 height 11
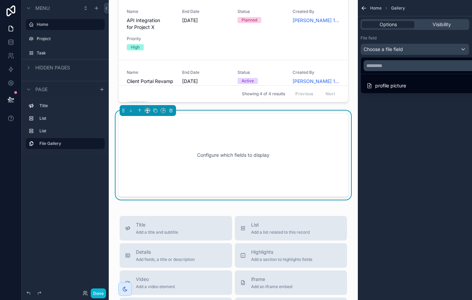
click at [399, 84] on div "profile picture" at bounding box center [386, 86] width 40 height 8
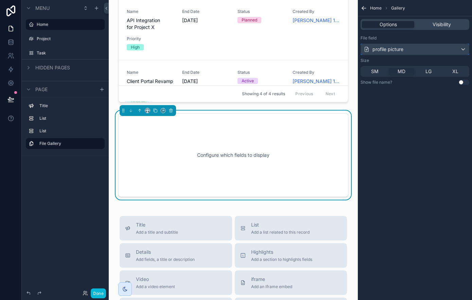
click at [416, 50] on div "profile picture" at bounding box center [415, 49] width 108 height 11
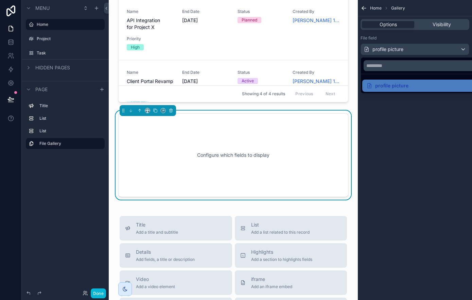
drag, startPoint x: 268, startPoint y: 137, endPoint x: 244, endPoint y: 135, distance: 24.2
click at [268, 137] on div "Configure which fields to display" at bounding box center [233, 154] width 208 height 61
click at [172, 112] on icon "scrollable content" at bounding box center [171, 110] width 5 height 5
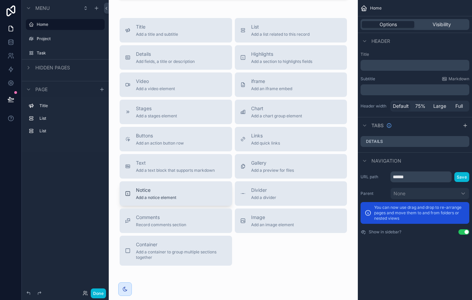
scroll to position [455, 0]
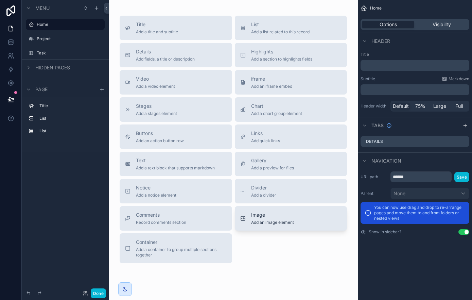
click at [296, 214] on div "Image Add an image element" at bounding box center [291, 218] width 102 height 14
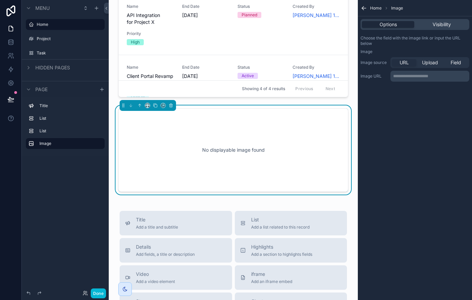
scroll to position [354, 0]
drag, startPoint x: 246, startPoint y: 141, endPoint x: 432, endPoint y: 48, distance: 207.9
click at [246, 141] on div "No displayable image found" at bounding box center [233, 150] width 208 height 61
click at [428, 62] on span "Upload" at bounding box center [430, 62] width 16 height 7
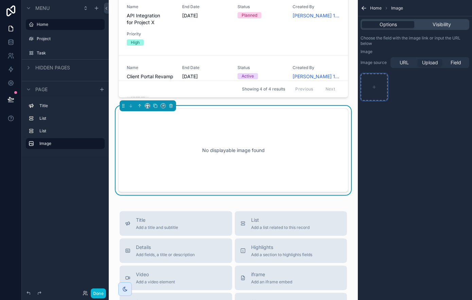
click at [385, 81] on div "scrollable content" at bounding box center [374, 86] width 27 height 27
type input "**********"
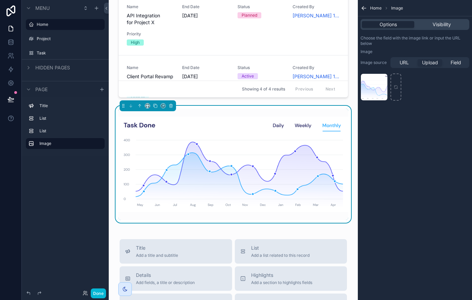
click at [423, 132] on div "Home Image Options Visibility Choose the field with the image link or input the…" at bounding box center [415, 150] width 114 height 300
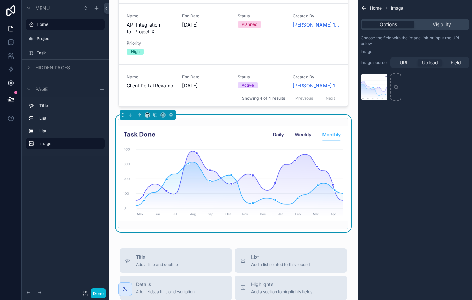
scroll to position [348, 0]
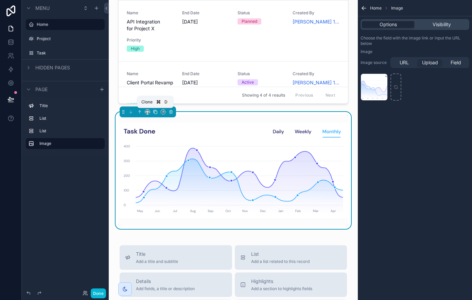
click at [156, 112] on icon "scrollable content" at bounding box center [155, 111] width 5 height 5
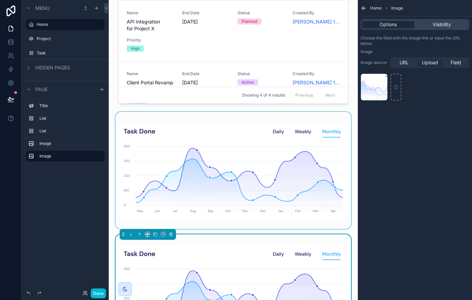
click at [150, 150] on div "scrollable content" at bounding box center [233, 170] width 238 height 117
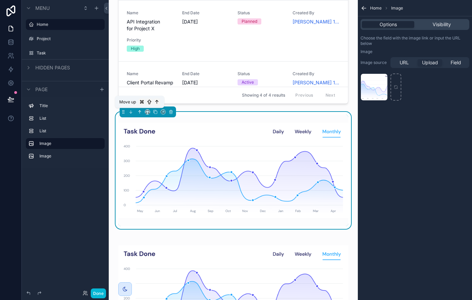
click at [142, 112] on icon "scrollable content" at bounding box center [139, 111] width 5 height 5
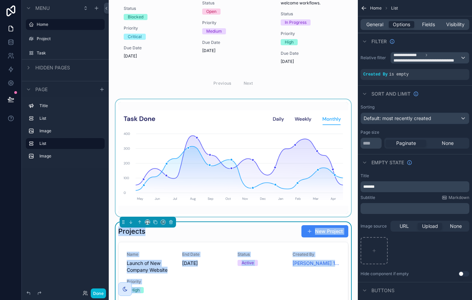
scroll to position [88, 0]
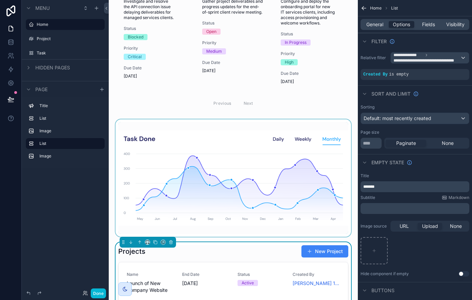
drag, startPoint x: 167, startPoint y: 140, endPoint x: 164, endPoint y: 137, distance: 3.9
click at [167, 140] on div "scrollable content" at bounding box center [233, 177] width 238 height 117
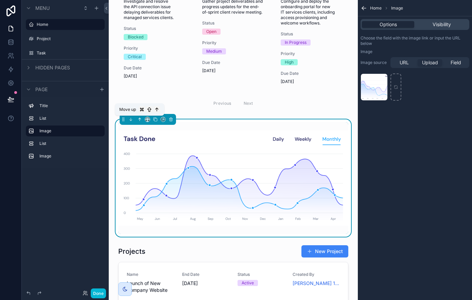
click at [141, 118] on icon "scrollable content" at bounding box center [139, 119] width 5 height 5
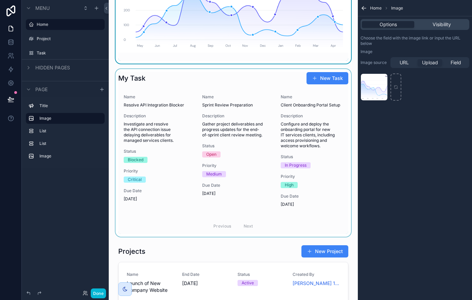
scroll to position [0, 0]
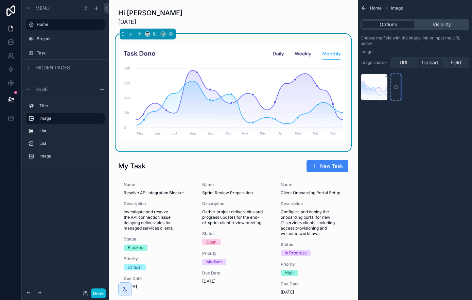
click at [396, 87] on icon "scrollable content" at bounding box center [396, 87] width 5 height 5
type input "**********"
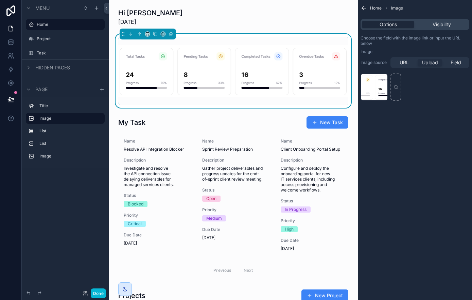
click at [408, 130] on div "Home Image Options Visibility Choose the field with the image link or input the…" at bounding box center [415, 150] width 114 height 300
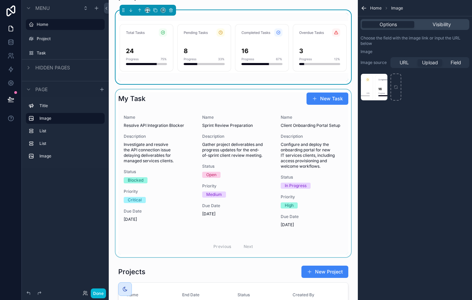
scroll to position [25, 0]
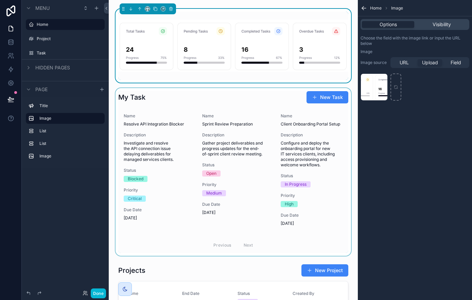
click at [315, 139] on div "scrollable content" at bounding box center [233, 172] width 238 height 168
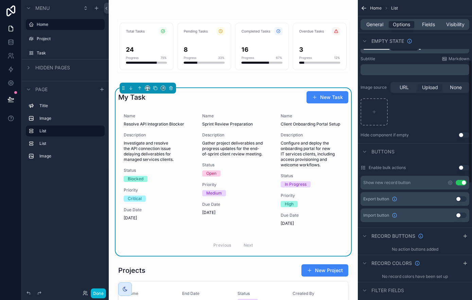
scroll to position [147, 0]
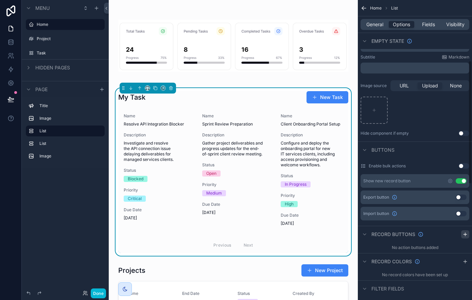
click at [465, 232] on icon "scrollable content" at bounding box center [465, 233] width 5 height 5
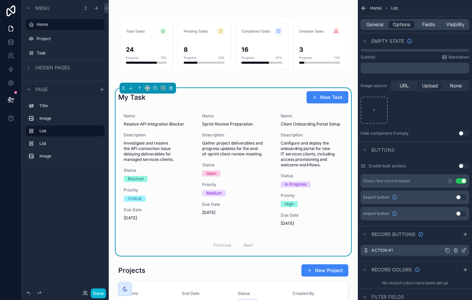
click at [413, 249] on div "Action #1" at bounding box center [415, 250] width 109 height 11
click at [381, 249] on label "Action #1" at bounding box center [381, 249] width 21 height 5
click at [463, 250] on icon "scrollable content" at bounding box center [464, 249] width 3 height 3
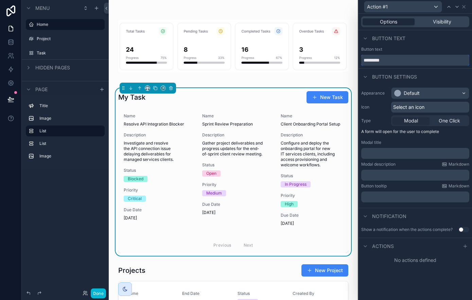
drag, startPoint x: 382, startPoint y: 59, endPoint x: 355, endPoint y: 60, distance: 27.2
click at [355, 59] on div "Action #1 Options Visibility Button text Button text ********* Button settings …" at bounding box center [236, 150] width 472 height 300
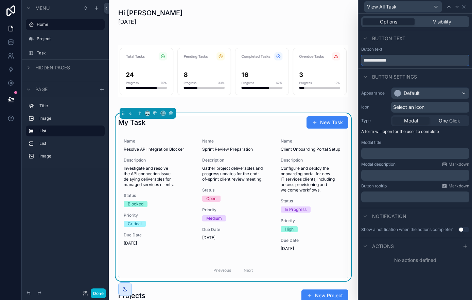
type input "**********"
click at [429, 93] on div "Default" at bounding box center [429, 93] width 77 height 11
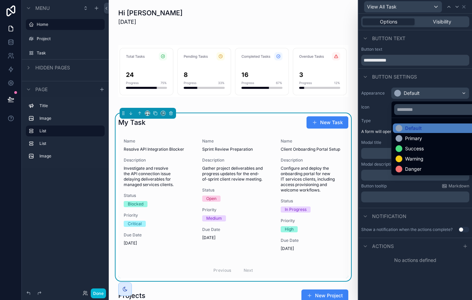
click at [430, 79] on div at bounding box center [416, 150] width 114 height 300
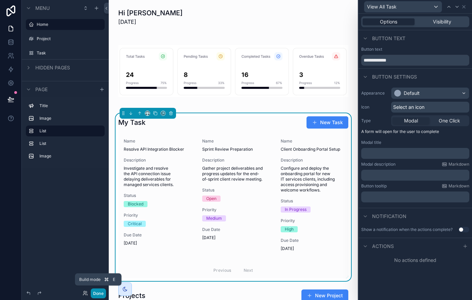
click at [97, 290] on button "Done" at bounding box center [98, 293] width 15 height 10
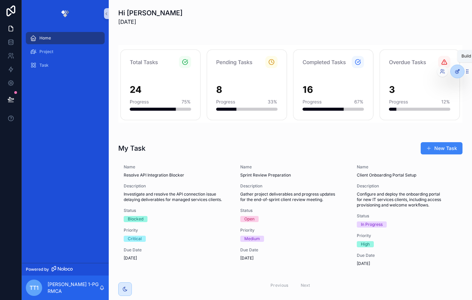
click at [459, 71] on icon at bounding box center [457, 71] width 5 height 5
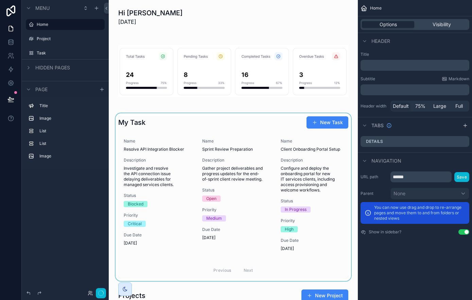
click at [330, 141] on div "scrollable content" at bounding box center [233, 197] width 238 height 168
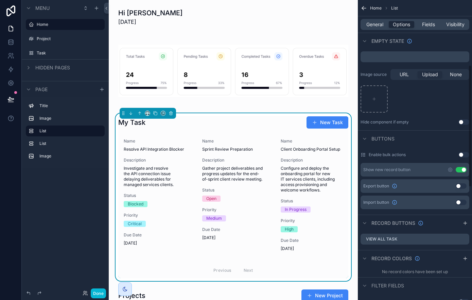
scroll to position [159, 0]
click at [455, 239] on icon "scrollable content" at bounding box center [455, 237] width 5 height 5
click at [452, 228] on icon at bounding box center [452, 227] width 5 height 5
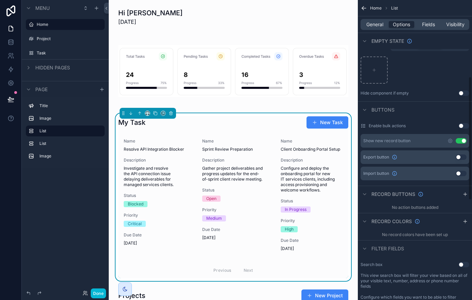
scroll to position [185, 0]
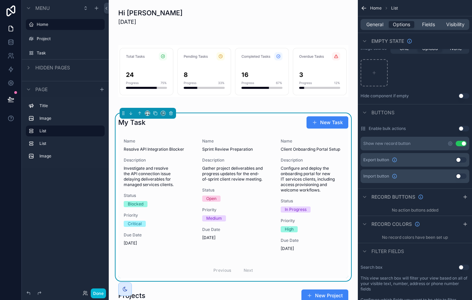
click at [461, 129] on button "Use setting" at bounding box center [463, 128] width 11 height 5
click at [407, 113] on div "Buttons" at bounding box center [415, 112] width 114 height 16
click at [366, 113] on icon "scrollable content" at bounding box center [364, 112] width 5 height 5
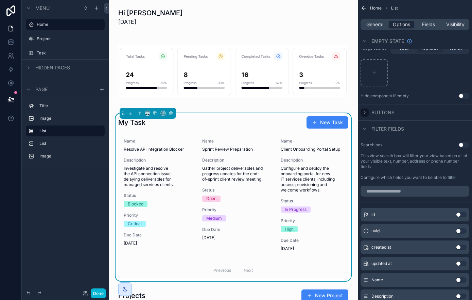
click at [366, 113] on icon "scrollable content" at bounding box center [364, 112] width 5 height 5
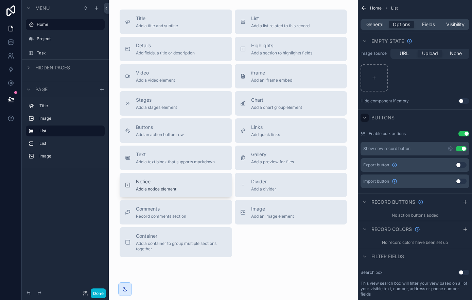
scroll to position [663, 0]
click at [273, 209] on span "Image" at bounding box center [272, 208] width 43 height 7
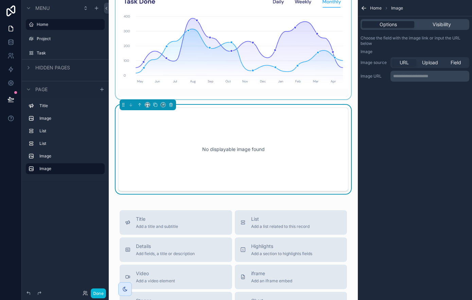
scroll to position [556, 0]
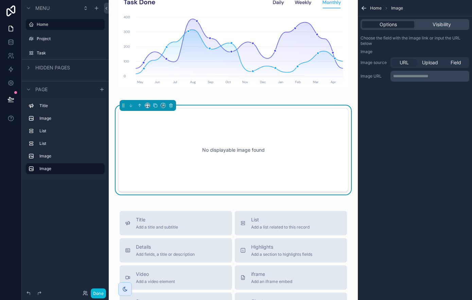
drag, startPoint x: 230, startPoint y: 144, endPoint x: 236, endPoint y: 144, distance: 6.1
click at [230, 144] on div "No displayable image found" at bounding box center [233, 149] width 208 height 61
click at [428, 61] on span "Upload" at bounding box center [430, 62] width 16 height 7
click at [370, 85] on div "scrollable content" at bounding box center [374, 86] width 27 height 27
type input "**********"
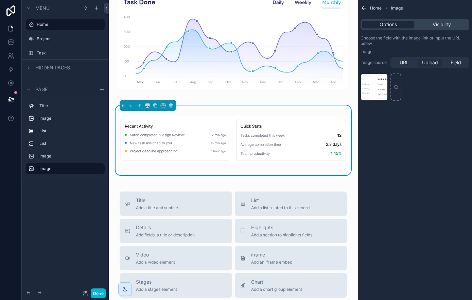
click at [378, 157] on div "Home Image Options Visibility Choose the field with the image link or input the…" at bounding box center [415, 150] width 114 height 300
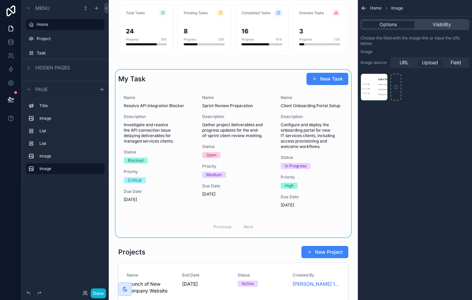
scroll to position [0, 0]
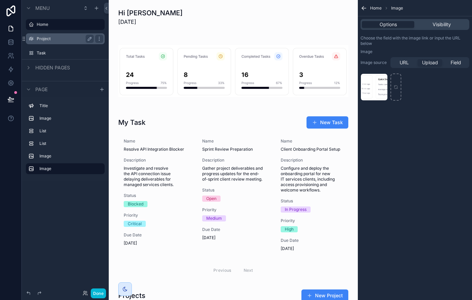
click at [64, 40] on label "Project" at bounding box center [64, 38] width 54 height 5
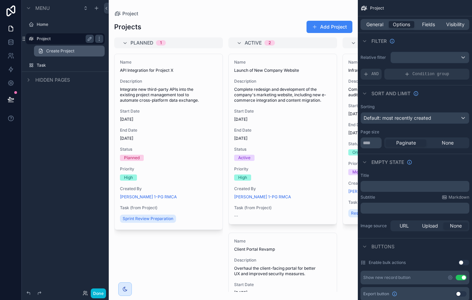
click at [76, 52] on link "Create Project" at bounding box center [69, 51] width 71 height 11
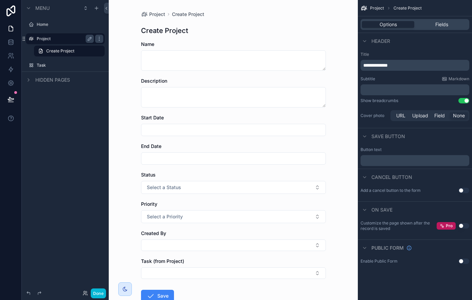
click at [63, 39] on label "Project" at bounding box center [64, 38] width 54 height 5
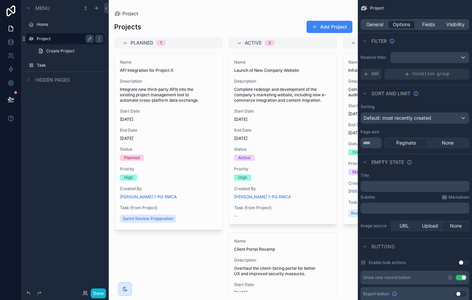
click at [267, 105] on div "scrollable content" at bounding box center [233, 150] width 249 height 300
click at [376, 27] on span "General" at bounding box center [374, 24] width 17 height 7
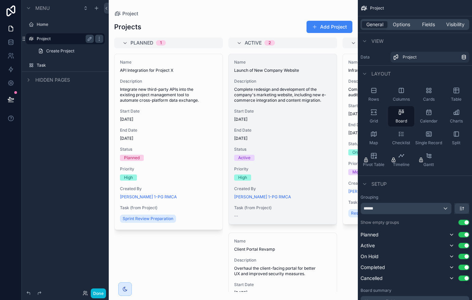
click at [283, 85] on div "Description Complete redesign and development of the company's marketing websit…" at bounding box center [282, 90] width 97 height 24
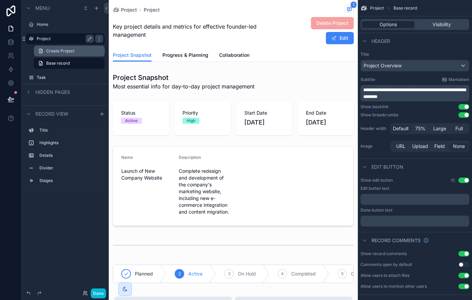
click at [69, 51] on span "Create Project" at bounding box center [60, 50] width 28 height 5
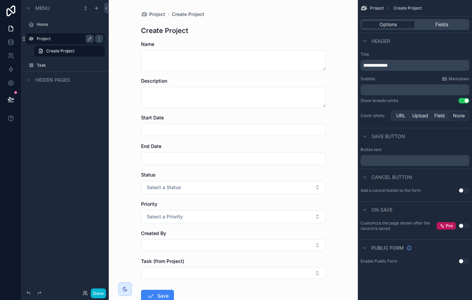
click at [76, 43] on div "Project" at bounding box center [65, 38] width 76 height 11
click at [62, 35] on div "Project" at bounding box center [70, 39] width 67 height 8
click at [55, 39] on label "Project" at bounding box center [69, 38] width 64 height 5
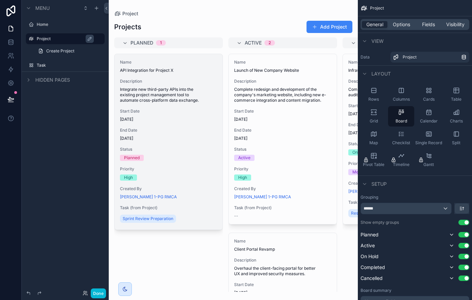
click at [199, 106] on div "Name API Integration for Project X Description Integrate new third-party APIs i…" at bounding box center [169, 141] width 108 height 175
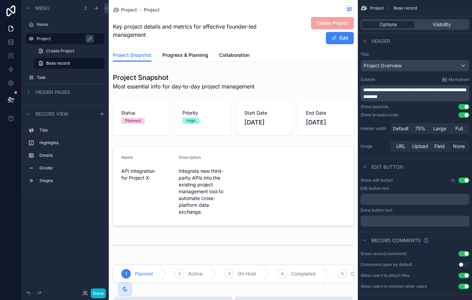
click at [264, 55] on div "Project Snapshot Progress & Planning Collaboration" at bounding box center [233, 55] width 241 height 13
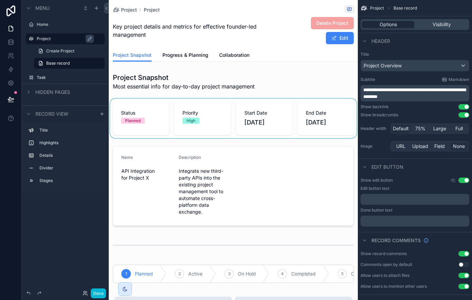
click at [248, 105] on div "scrollable content" at bounding box center [233, 118] width 249 height 39
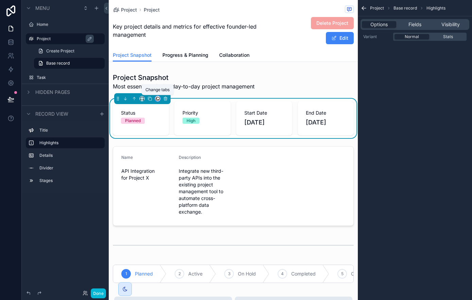
click at [157, 98] on icon "scrollable content" at bounding box center [157, 98] width 5 height 5
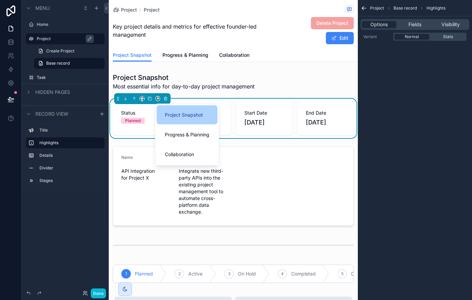
click at [171, 114] on span "Project Snapshot" at bounding box center [184, 115] width 38 height 8
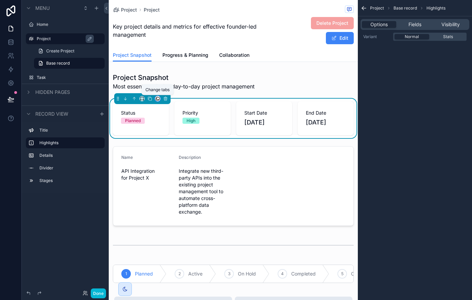
click at [158, 100] on icon "scrollable content" at bounding box center [157, 99] width 3 height 3
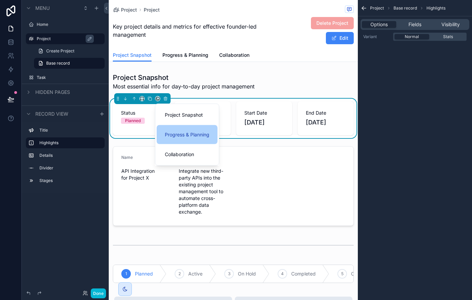
click at [182, 139] on div "Progress & Planning" at bounding box center [187, 134] width 61 height 19
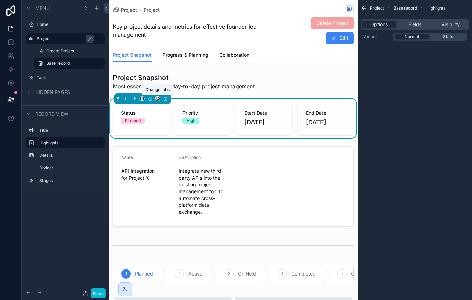
click at [159, 99] on icon "scrollable content" at bounding box center [157, 98] width 5 height 5
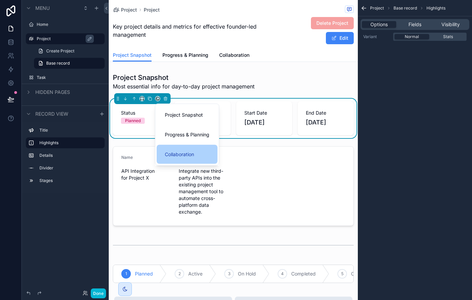
click at [187, 158] on div "Collaboration" at bounding box center [187, 154] width 61 height 19
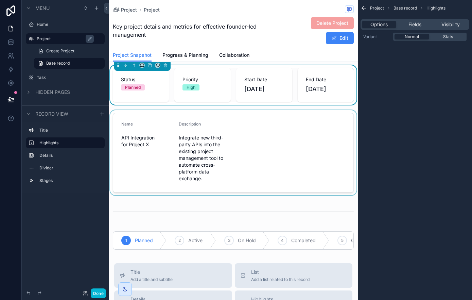
scroll to position [53, 0]
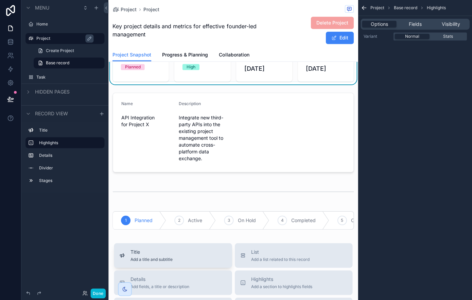
drag, startPoint x: 180, startPoint y: 212, endPoint x: 204, endPoint y: 253, distance: 47.3
click at [204, 253] on div "Project Project Key project details and metrics for effective founder-led manag…" at bounding box center [233, 246] width 249 height 598
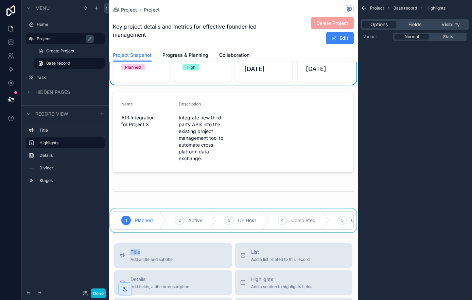
click at [169, 210] on div "scrollable content" at bounding box center [233, 220] width 249 height 24
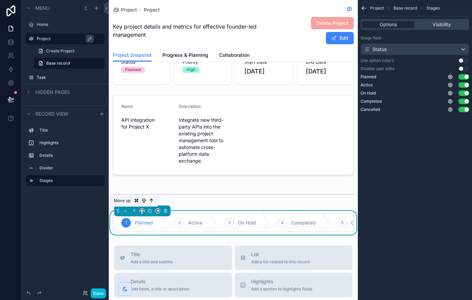
click at [135, 207] on div "Home Project Task My Profile Powered by TT1 [PERSON_NAME] 1-PG RMCA Project Pro…" at bounding box center [233, 150] width 249 height 300
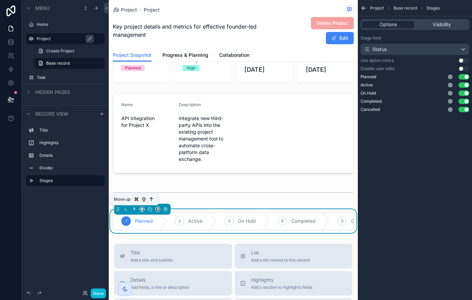
scroll to position [53, 0]
click at [134, 208] on icon "scrollable content" at bounding box center [134, 208] width 5 height 5
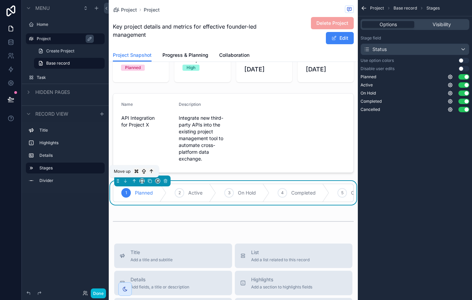
click at [134, 180] on icon "scrollable content" at bounding box center [133, 179] width 1 height 1
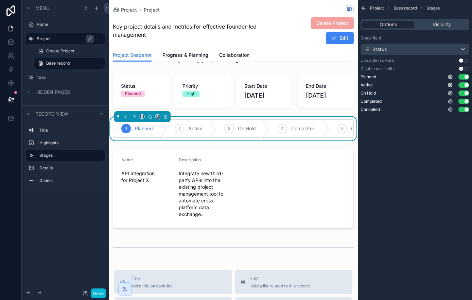
scroll to position [0, 0]
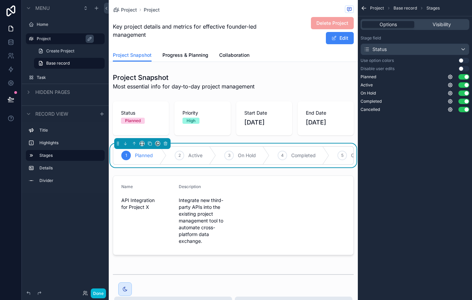
click at [63, 75] on label "Task" at bounding box center [70, 77] width 67 height 5
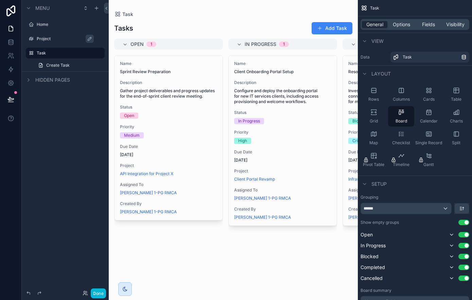
click at [61, 35] on div "Project" at bounding box center [70, 39] width 67 height 8
click at [62, 37] on label "Project" at bounding box center [69, 38] width 64 height 5
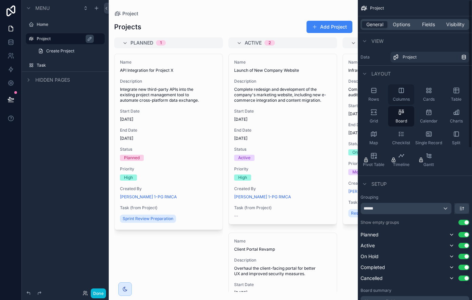
click at [408, 94] on div "Columns" at bounding box center [401, 94] width 26 height 20
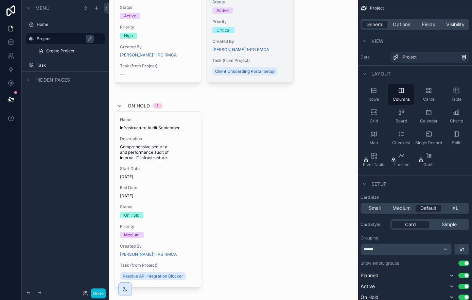
scroll to position [207, 0]
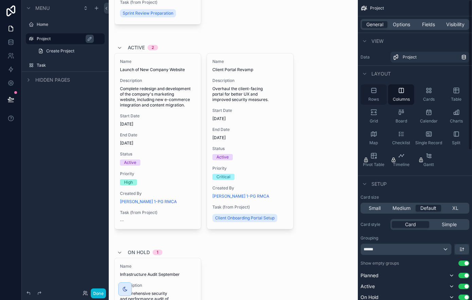
click at [370, 92] on icon "scrollable content" at bounding box center [373, 90] width 7 height 7
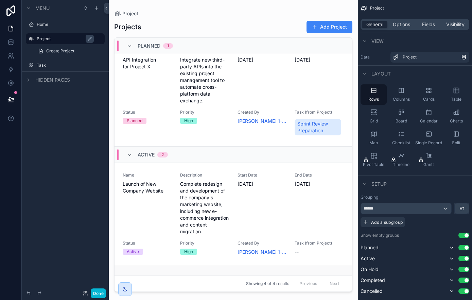
scroll to position [0, 0]
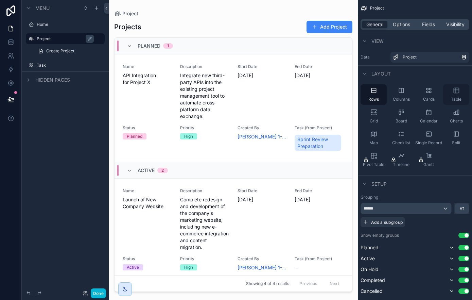
click at [459, 96] on div "Table" at bounding box center [456, 94] width 26 height 20
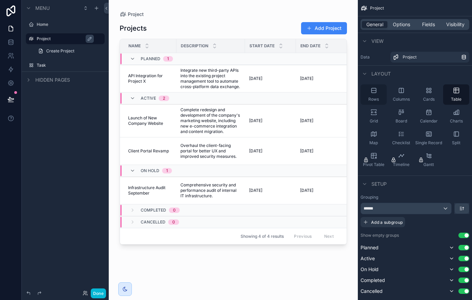
click at [374, 94] on div "Rows" at bounding box center [374, 94] width 26 height 20
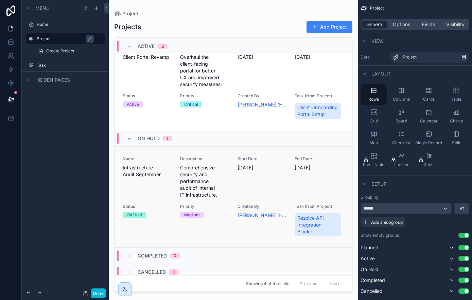
scroll to position [249, 0]
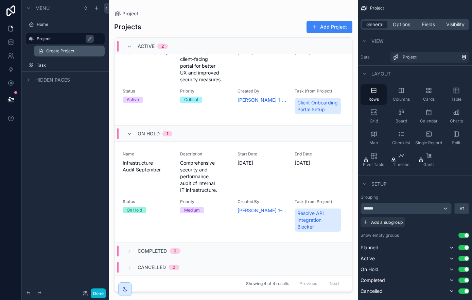
click at [59, 51] on span "Create Project" at bounding box center [60, 50] width 28 height 5
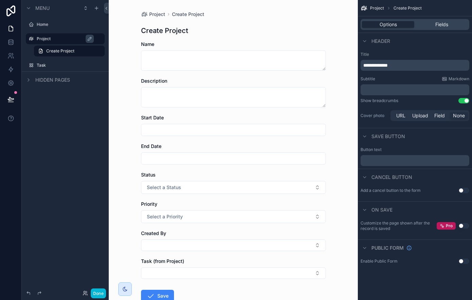
click at [64, 39] on label "Project" at bounding box center [69, 38] width 64 height 5
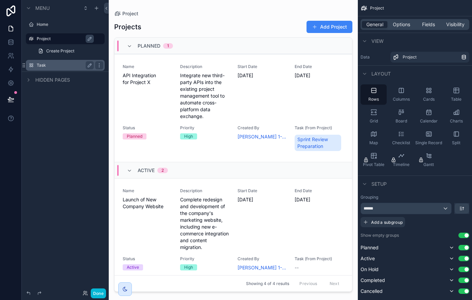
click at [71, 66] on label "Task" at bounding box center [64, 65] width 54 height 5
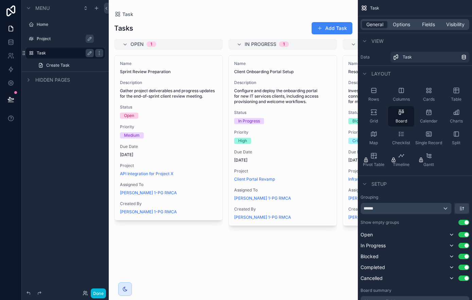
click at [201, 110] on div "scrollable content" at bounding box center [233, 150] width 249 height 300
click at [373, 98] on span "Rows" at bounding box center [373, 99] width 11 height 5
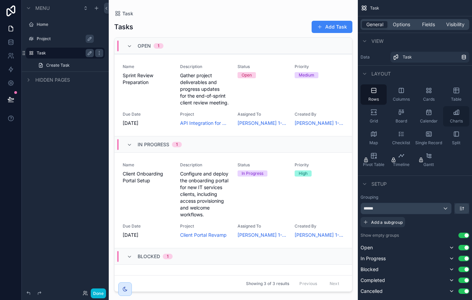
click at [456, 115] on icon "scrollable content" at bounding box center [456, 112] width 7 height 7
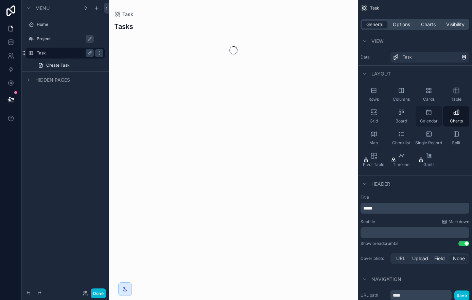
click at [433, 117] on div "Calendar" at bounding box center [429, 116] width 26 height 20
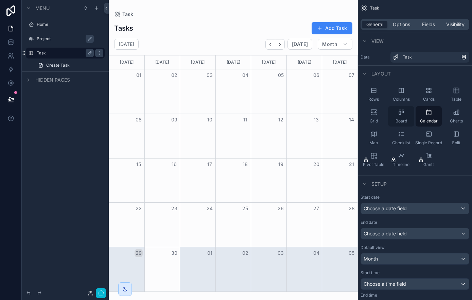
click at [395, 115] on div "Board" at bounding box center [401, 116] width 26 height 20
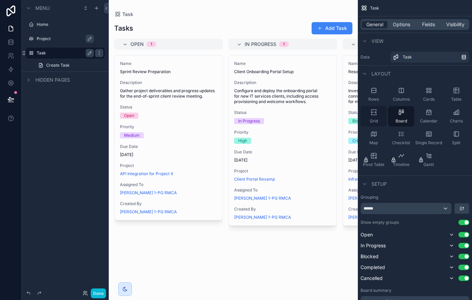
click at [376, 115] on icon "scrollable content" at bounding box center [373, 112] width 7 height 7
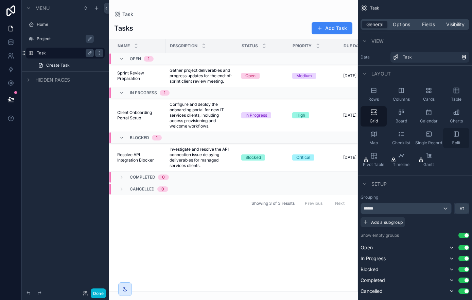
click at [458, 138] on div "Split" at bounding box center [456, 138] width 26 height 20
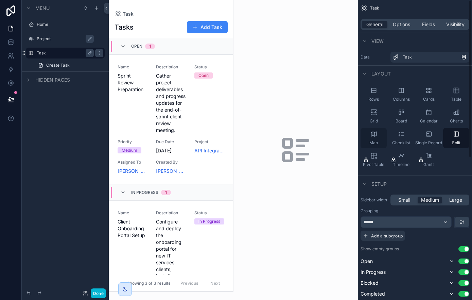
click at [373, 137] on icon "scrollable content" at bounding box center [373, 133] width 7 height 7
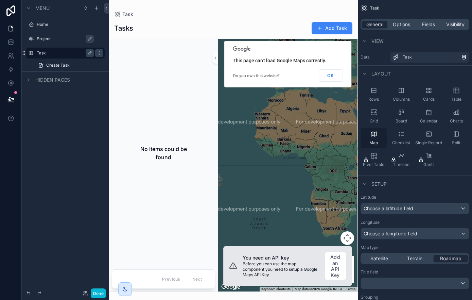
click at [374, 136] on icon "scrollable content" at bounding box center [374, 135] width 0 height 4
click at [374, 93] on icon "scrollable content" at bounding box center [373, 90] width 7 height 7
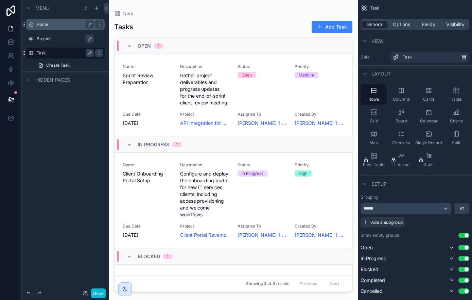
click at [55, 25] on label "Home" at bounding box center [64, 24] width 54 height 5
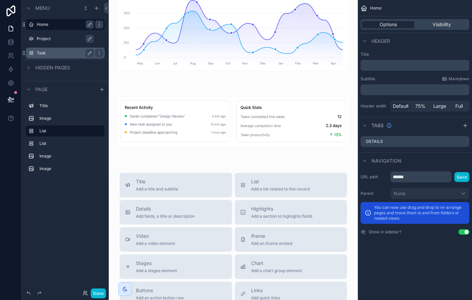
scroll to position [557, 0]
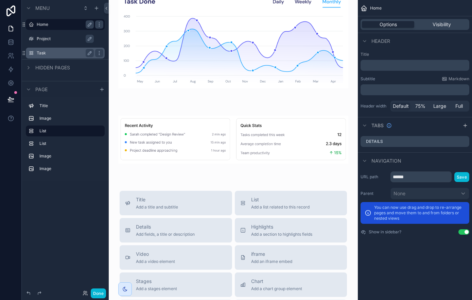
click at [60, 40] on label "Project" at bounding box center [69, 38] width 64 height 5
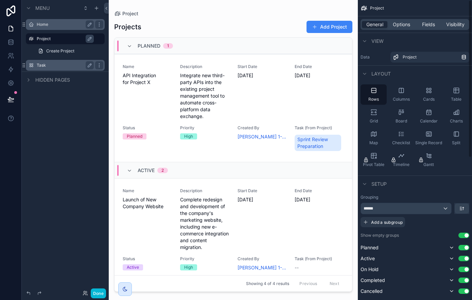
click at [239, 14] on div "scrollable content" at bounding box center [233, 146] width 249 height 292
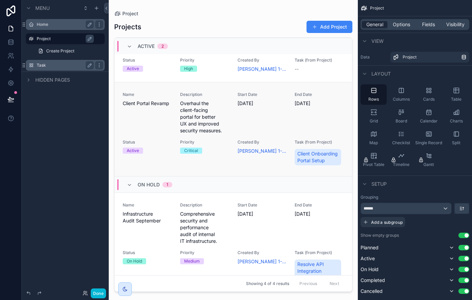
scroll to position [249, 0]
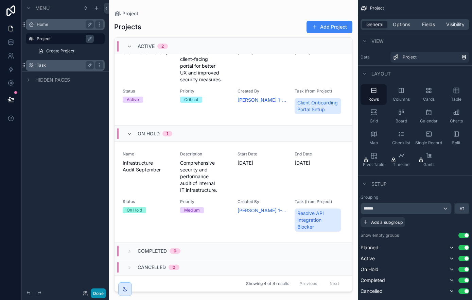
click at [102, 294] on button "Done" at bounding box center [98, 293] width 15 height 10
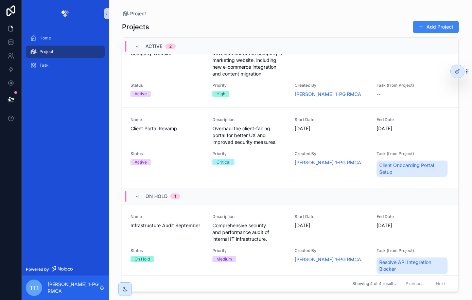
scroll to position [168, 0]
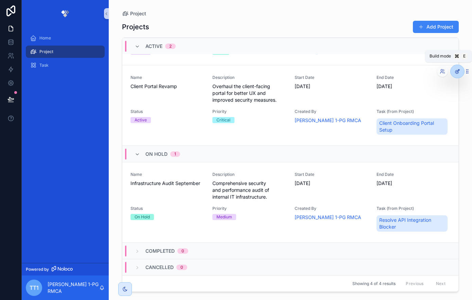
click at [457, 68] on div at bounding box center [458, 71] width 14 height 13
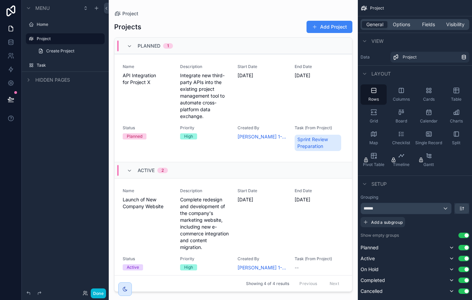
click at [141, 27] on div "scrollable content" at bounding box center [233, 146] width 249 height 292
click at [193, 28] on div "Projects Add Project" at bounding box center [233, 26] width 238 height 13
click at [207, 48] on div "Planned 1" at bounding box center [234, 46] width 238 height 16
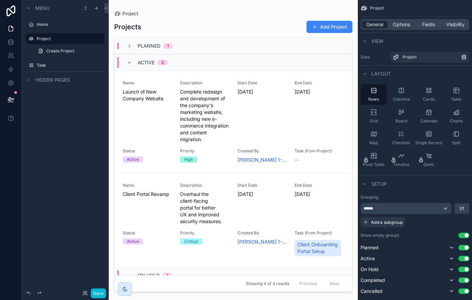
click at [192, 59] on div "Active 2" at bounding box center [234, 62] width 238 height 16
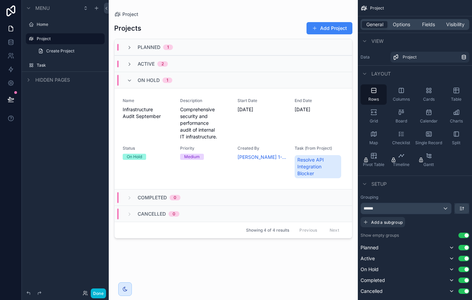
click at [190, 81] on div "On Hold 1" at bounding box center [234, 80] width 238 height 16
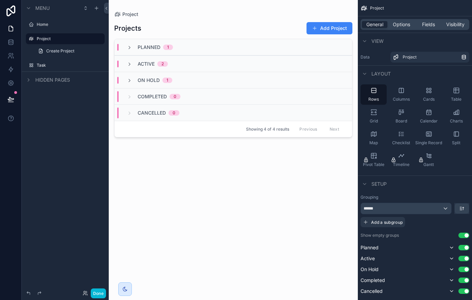
click at [200, 178] on div "Projects Add Project Planned 1 Active 2 On Hold 1 Completed 0 Cancelled 0 Showi…" at bounding box center [233, 155] width 238 height 274
click at [398, 23] on span "Options" at bounding box center [401, 24] width 17 height 7
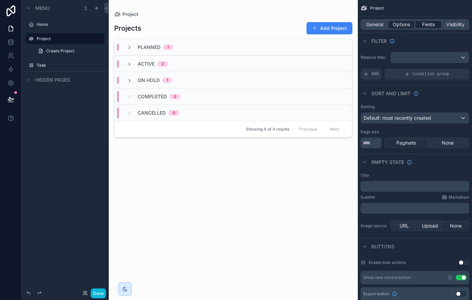
click at [432, 25] on span "Fields" at bounding box center [428, 24] width 13 height 7
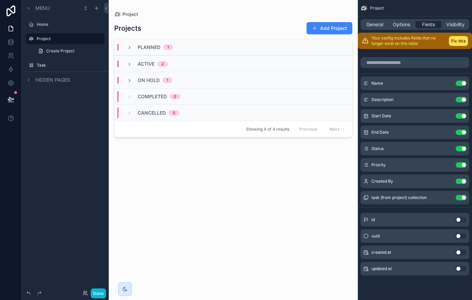
click at [218, 203] on div "Projects Add Project Planned 1 Active 2 On Hold 1 Completed 0 Cancelled 0 Showi…" at bounding box center [233, 155] width 238 height 274
click at [99, 295] on button "Done" at bounding box center [98, 293] width 15 height 10
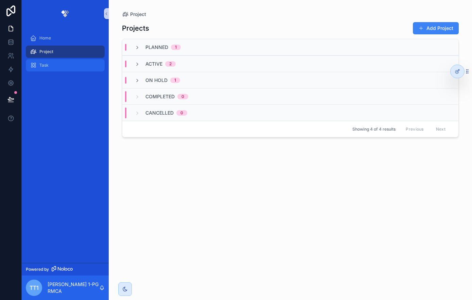
click at [47, 69] on div "Task" at bounding box center [65, 65] width 71 height 11
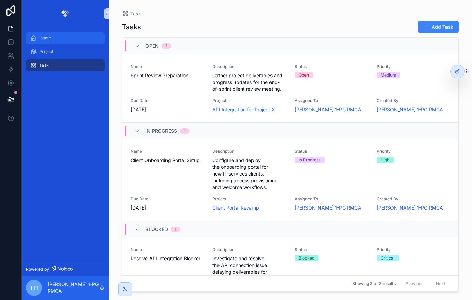
click at [55, 42] on div "Home" at bounding box center [65, 38] width 71 height 11
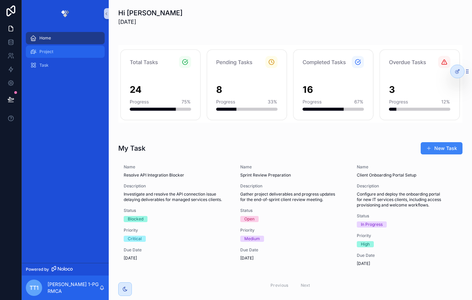
click at [70, 54] on div "Project" at bounding box center [65, 51] width 71 height 11
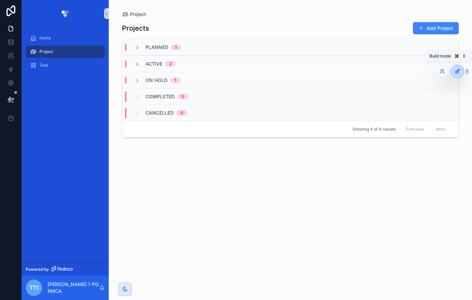
click at [455, 70] on icon at bounding box center [457, 71] width 5 height 5
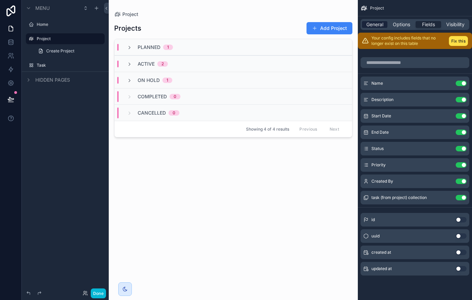
click at [375, 22] on span "General" at bounding box center [374, 24] width 17 height 7
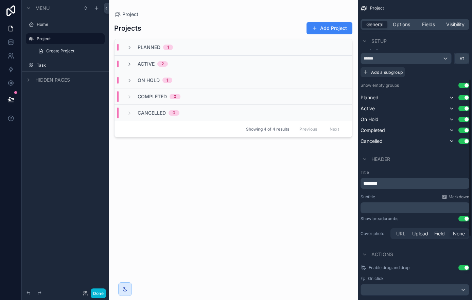
scroll to position [151, 0]
click at [234, 215] on div "scrollable content" at bounding box center [233, 146] width 249 height 292
click at [210, 203] on div "Projects Add Project Planned 1 Active 2 On Hold 1 Completed 0 Cancelled 0 Showi…" at bounding box center [233, 155] width 238 height 274
click at [249, 110] on div "Cancelled 0" at bounding box center [234, 112] width 238 height 16
click at [369, 11] on div "Project" at bounding box center [415, 8] width 114 height 16
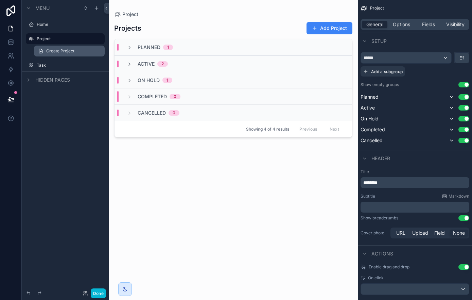
click at [70, 53] on span "Create Project" at bounding box center [60, 50] width 28 height 5
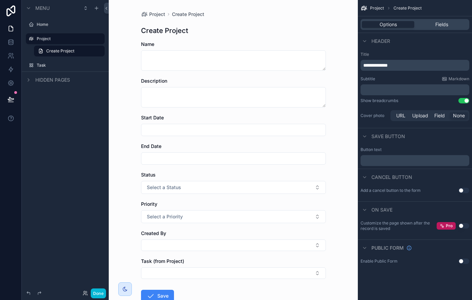
scroll to position [46, 0]
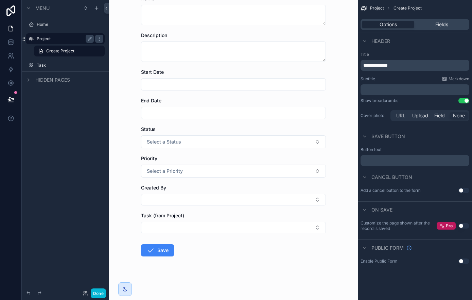
click at [65, 42] on div "Project" at bounding box center [65, 39] width 57 height 8
click at [90, 38] on icon "scrollable content" at bounding box center [89, 38] width 5 height 5
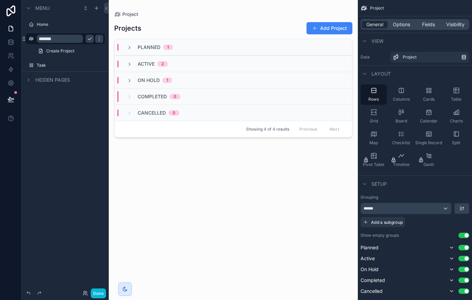
click at [87, 39] on button "scrollable content" at bounding box center [90, 39] width 8 height 8
click at [101, 39] on icon "scrollable content" at bounding box center [99, 38] width 5 height 5
click at [153, 172] on div "Projects Add Project Planned 1 Active 2 On Hold 1 Completed 0 Cancelled 0 Showi…" at bounding box center [233, 155] width 238 height 274
click at [427, 137] on icon "scrollable content" at bounding box center [428, 133] width 7 height 7
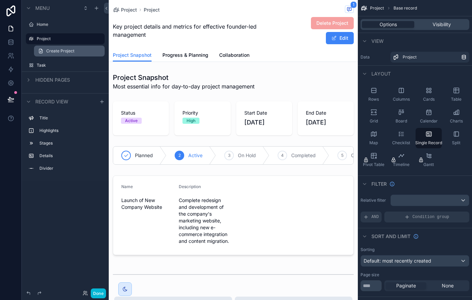
click at [59, 51] on span "Create Project" at bounding box center [60, 50] width 28 height 5
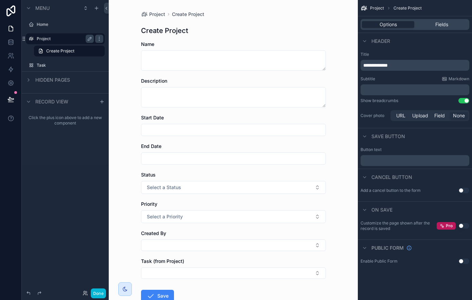
click at [58, 36] on label "Project" at bounding box center [64, 38] width 54 height 5
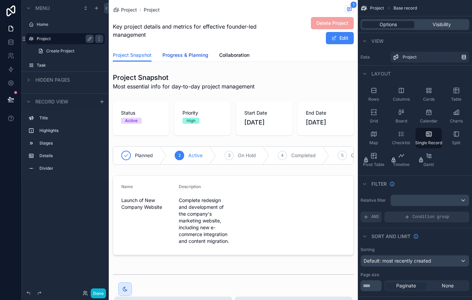
click at [187, 52] on span "Progress & Planning" at bounding box center [185, 55] width 46 height 7
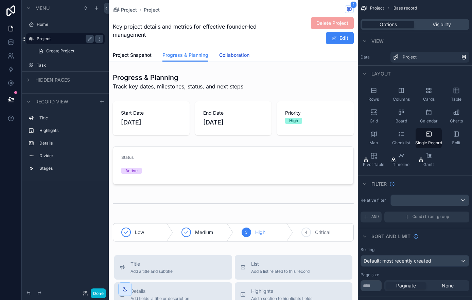
click at [241, 53] on span "Collaboration" at bounding box center [234, 55] width 30 height 7
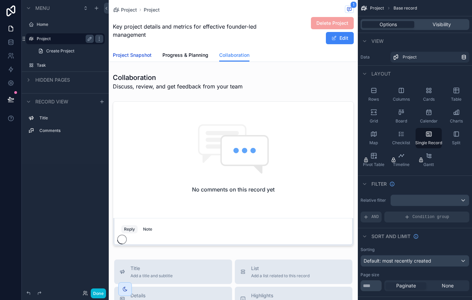
click at [135, 54] on span "Project Snapshot" at bounding box center [132, 55] width 39 height 7
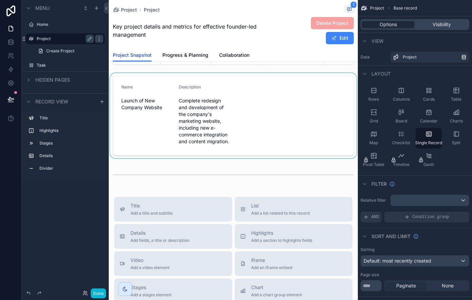
scroll to position [100, 0]
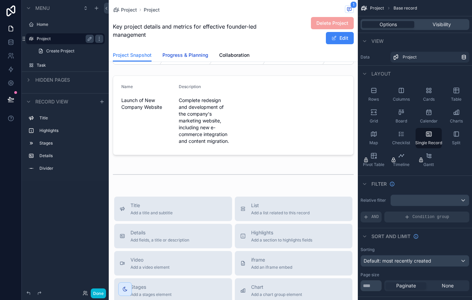
click at [184, 55] on span "Progress & Planning" at bounding box center [185, 55] width 46 height 7
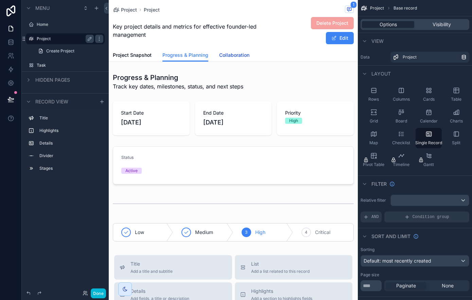
drag, startPoint x: 232, startPoint y: 56, endPoint x: 214, endPoint y: 55, distance: 18.4
click at [232, 56] on span "Collaboration" at bounding box center [234, 55] width 30 height 7
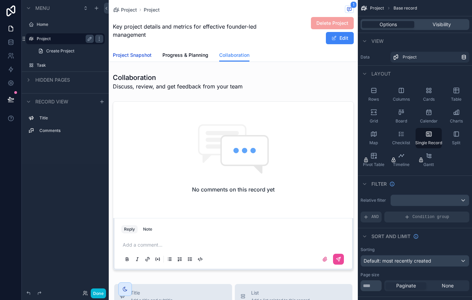
click at [132, 56] on span "Project Snapshot" at bounding box center [132, 55] width 39 height 7
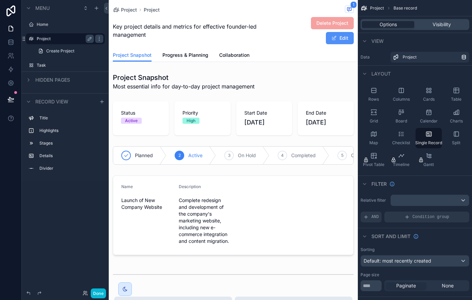
click at [337, 40] on button "Edit" at bounding box center [340, 38] width 28 height 12
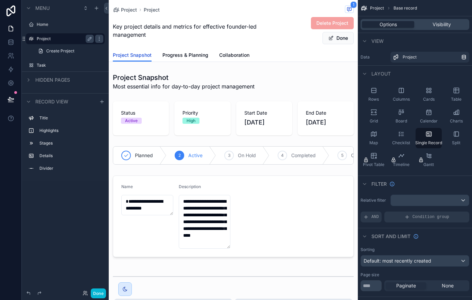
click at [138, 55] on span "Project Snapshot" at bounding box center [132, 55] width 39 height 7
click at [450, 27] on span "Visibility" at bounding box center [442, 24] width 18 height 7
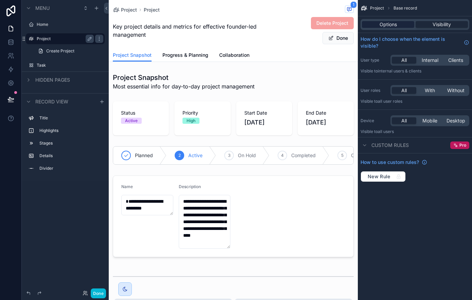
click at [389, 23] on span "Options" at bounding box center [388, 24] width 17 height 7
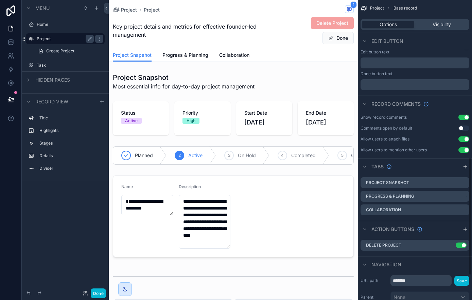
scroll to position [401, 0]
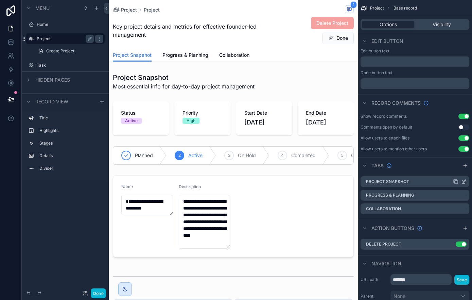
click at [415, 180] on div "Project Snapshot" at bounding box center [415, 181] width 109 height 11
click at [464, 181] on icon "scrollable content" at bounding box center [464, 180] width 3 height 3
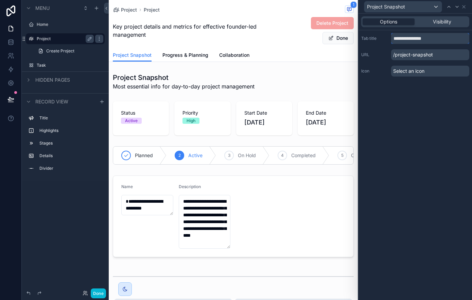
click at [435, 43] on input "**********" at bounding box center [430, 38] width 78 height 11
type input "*****"
click at [433, 54] on p "/to-do" at bounding box center [430, 54] width 78 height 11
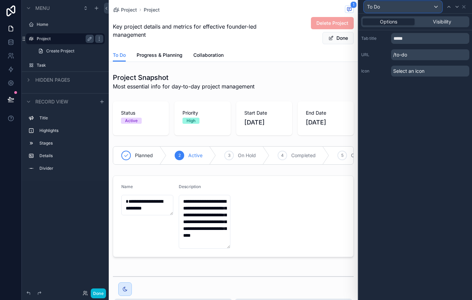
click at [437, 7] on div "To Do" at bounding box center [402, 6] width 77 height 11
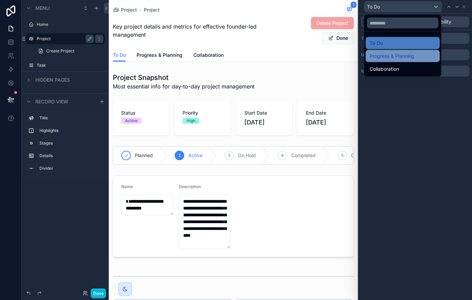
click at [401, 51] on div "Progress & Planning" at bounding box center [403, 56] width 74 height 12
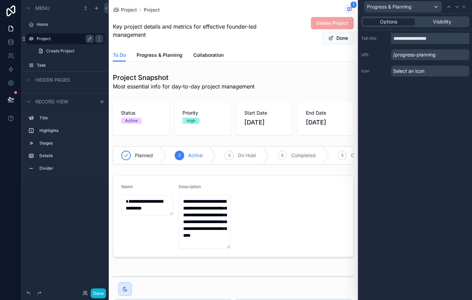
click at [427, 38] on input "**********" at bounding box center [430, 38] width 78 height 11
type input "**********"
click at [438, 7] on div "In Progress" at bounding box center [402, 6] width 77 height 11
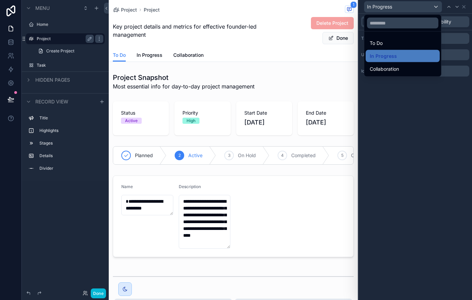
click at [408, 66] on div "Collaboration" at bounding box center [403, 69] width 66 height 8
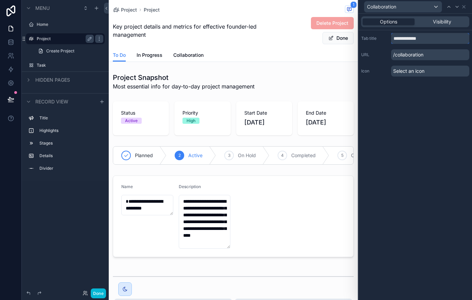
click at [436, 41] on input "**********" at bounding box center [430, 38] width 78 height 11
type input "****"
click at [423, 102] on div "Options Visibility Tab title **** URL /done Icon Select an icon" at bounding box center [416, 157] width 114 height 286
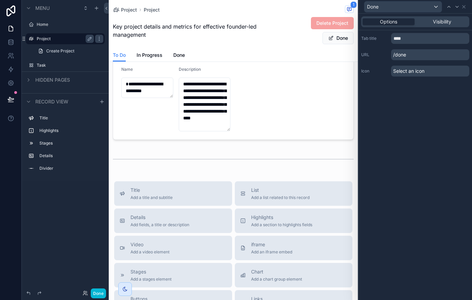
scroll to position [121, 0]
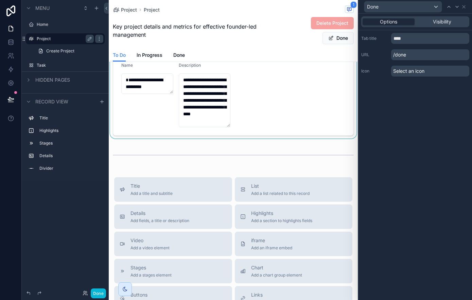
click at [245, 92] on div "scrollable content" at bounding box center [233, 94] width 249 height 87
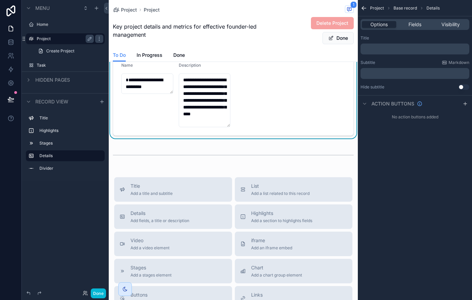
scroll to position [0, 0]
click at [411, 22] on span "Fields" at bounding box center [414, 24] width 13 height 7
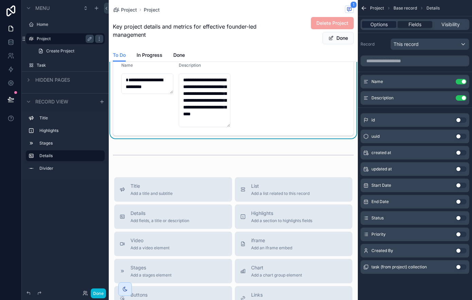
click at [376, 25] on span "Options" at bounding box center [378, 24] width 17 height 7
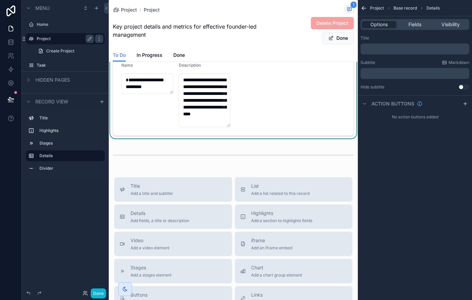
click at [365, 9] on icon "scrollable content" at bounding box center [364, 8] width 7 height 7
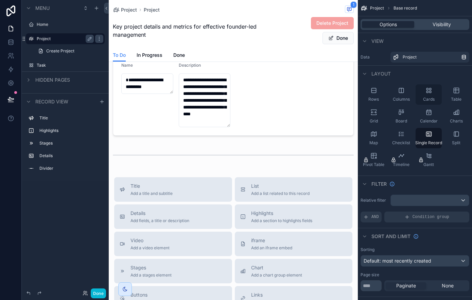
click at [431, 94] on div "Cards" at bounding box center [429, 94] width 26 height 20
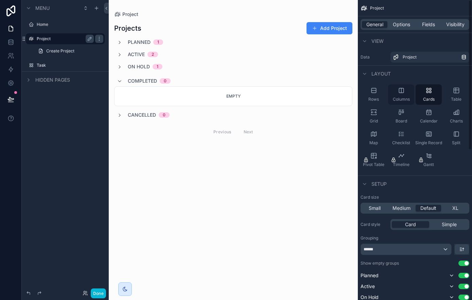
click at [406, 95] on div "Columns" at bounding box center [401, 94] width 26 height 20
click at [374, 99] on span "Rows" at bounding box center [373, 99] width 11 height 5
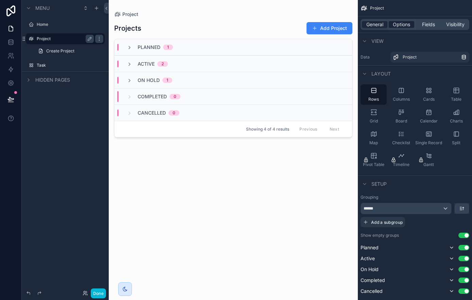
click at [405, 26] on span "Options" at bounding box center [401, 24] width 17 height 7
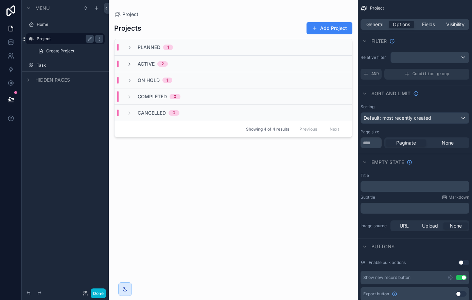
click at [262, 67] on div "Active 2" at bounding box center [234, 63] width 238 height 16
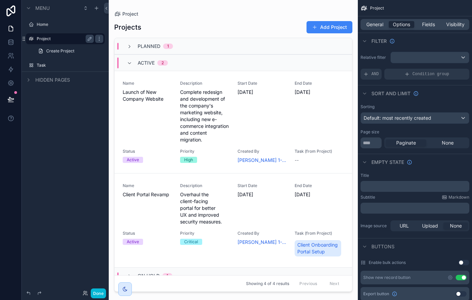
click at [246, 71] on link "Name Launch of New Company Website Description Complete redesign and developmen…" at bounding box center [234, 122] width 238 height 102
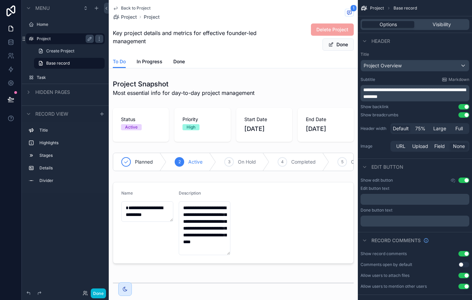
click at [70, 38] on label "Project" at bounding box center [64, 38] width 54 height 5
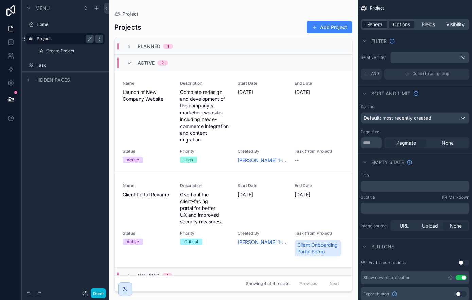
click at [376, 23] on span "General" at bounding box center [374, 24] width 17 height 7
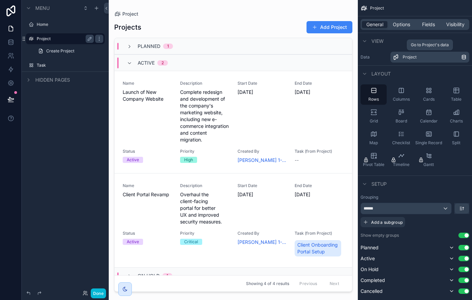
click at [451, 59] on div "Project" at bounding box center [432, 56] width 58 height 5
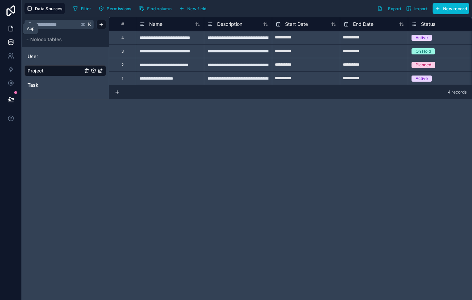
click at [14, 30] on icon at bounding box center [10, 28] width 7 height 7
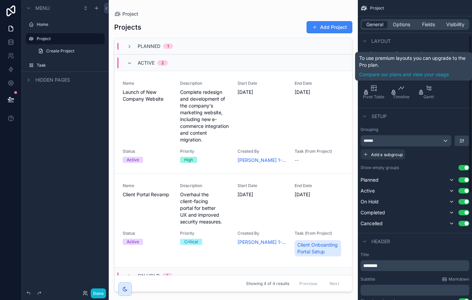
scroll to position [68, 0]
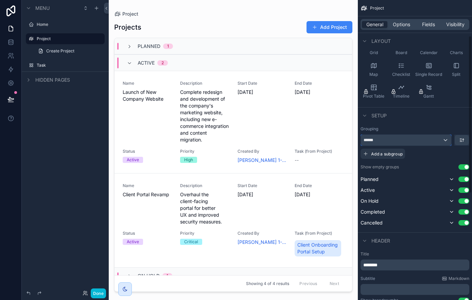
click at [444, 142] on div "******" at bounding box center [406, 140] width 90 height 11
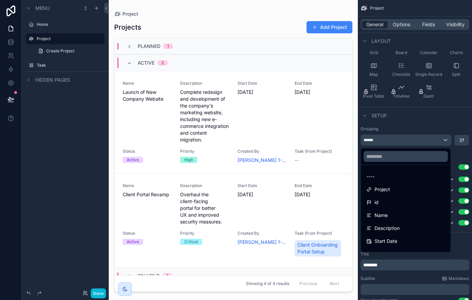
click at [444, 142] on div "scrollable content" at bounding box center [236, 150] width 472 height 300
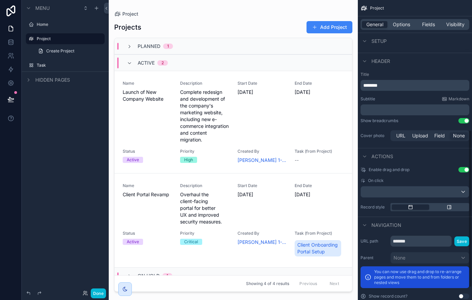
scroll to position [250, 0]
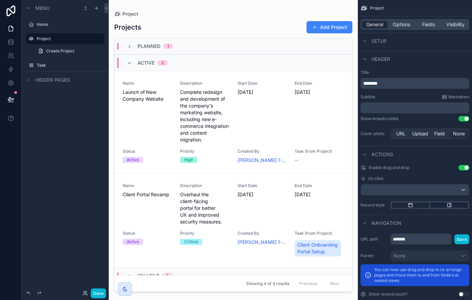
click at [449, 205] on icon "scrollable content" at bounding box center [449, 204] width 5 height 5
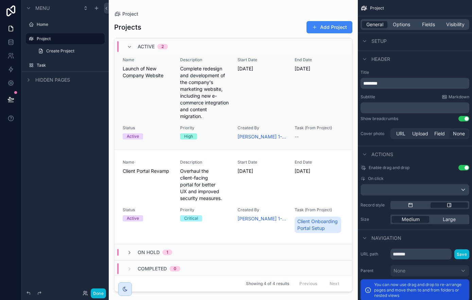
scroll to position [0, 0]
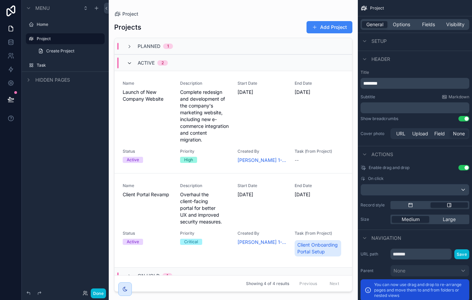
click at [130, 62] on icon "scrollable content" at bounding box center [129, 62] width 5 height 5
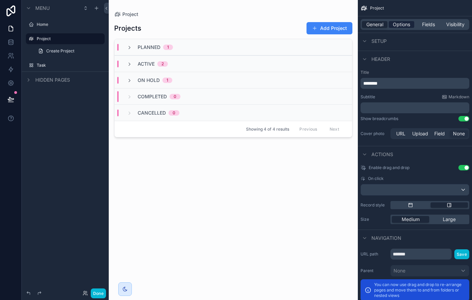
click at [395, 23] on span "Options" at bounding box center [401, 24] width 17 height 7
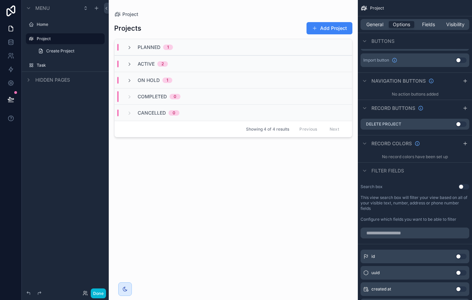
click at [376, 20] on div "General Options Fields Visibility" at bounding box center [415, 24] width 109 height 11
click at [376, 24] on span "General" at bounding box center [374, 24] width 17 height 7
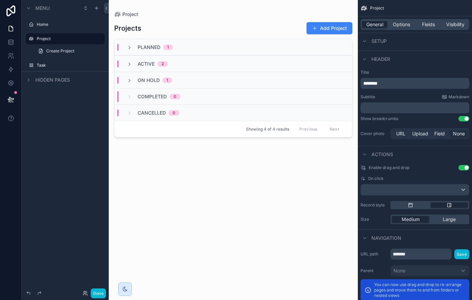
click at [316, 80] on div "On Hold 1" at bounding box center [234, 80] width 238 height 16
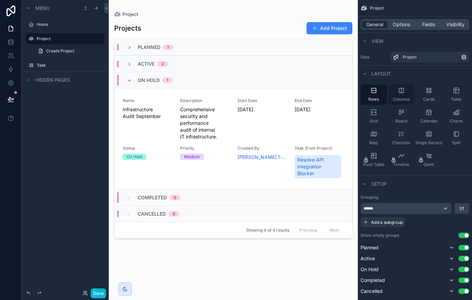
click at [404, 94] on div "Columns" at bounding box center [401, 94] width 26 height 20
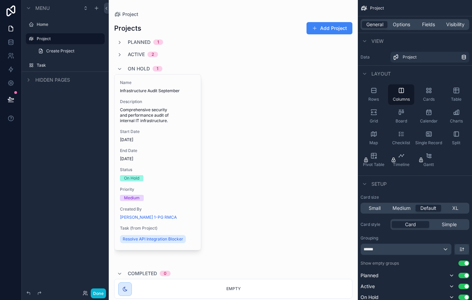
scroll to position [54, 0]
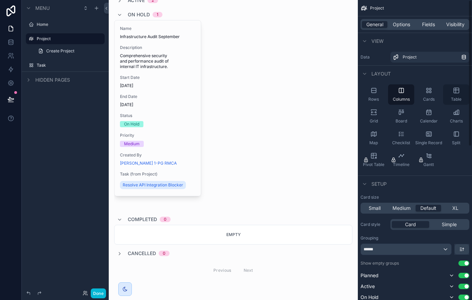
click at [456, 95] on div "Table" at bounding box center [456, 94] width 26 height 20
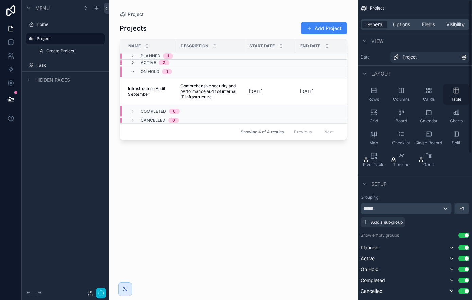
scroll to position [0, 0]
click at [460, 139] on div "Split" at bounding box center [456, 138] width 26 height 20
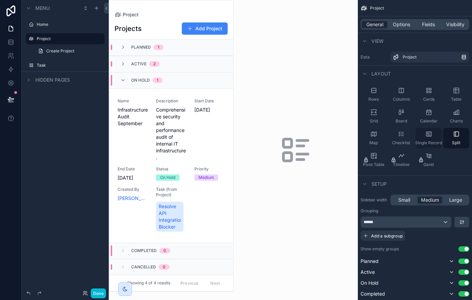
click at [432, 137] on icon "scrollable content" at bounding box center [428, 133] width 7 height 7
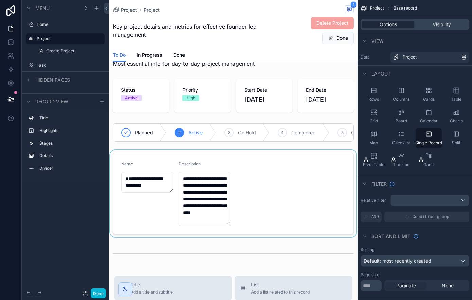
scroll to position [21, 0]
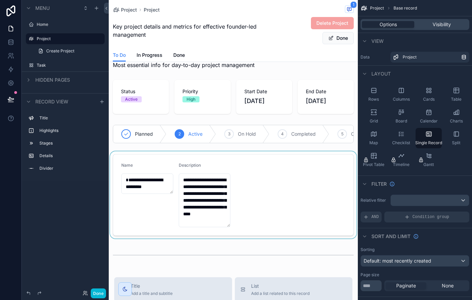
click at [266, 172] on div "scrollable content" at bounding box center [233, 194] width 249 height 87
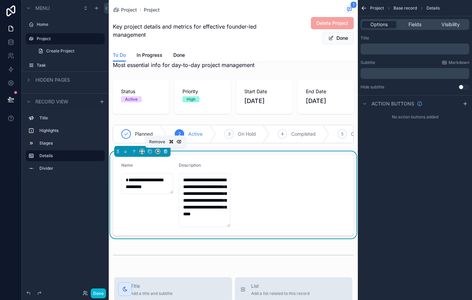
click at [167, 150] on icon "scrollable content" at bounding box center [165, 151] width 5 height 5
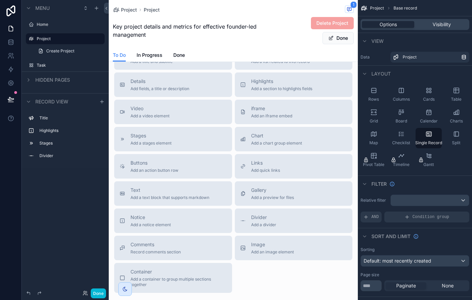
scroll to position [160, 0]
click at [277, 251] on div "scrollable content" at bounding box center [233, 94] width 249 height 508
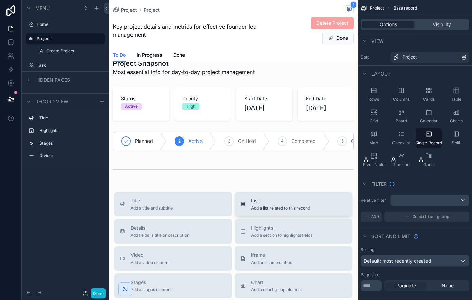
scroll to position [0, 0]
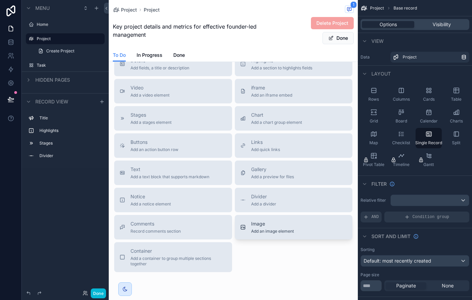
click at [262, 224] on span "Image" at bounding box center [272, 223] width 43 height 7
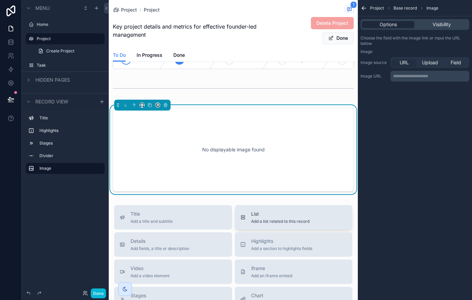
scroll to position [95, 0]
click at [208, 140] on div "No displayable image found" at bounding box center [233, 149] width 219 height 61
click at [428, 64] on span "Upload" at bounding box center [430, 62] width 16 height 7
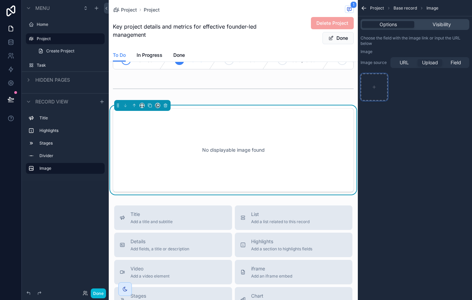
click at [375, 89] on div "scrollable content" at bounding box center [374, 86] width 27 height 27
type input "**********"
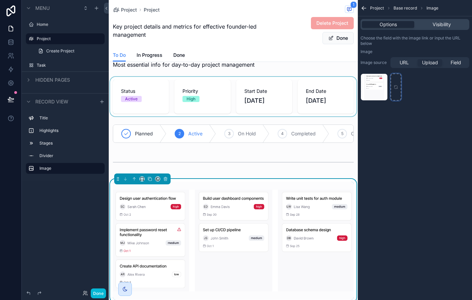
scroll to position [22, 0]
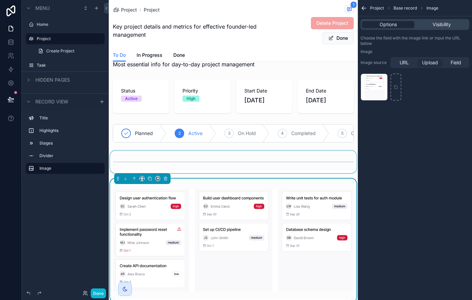
click at [231, 162] on div "scrollable content" at bounding box center [233, 162] width 249 height 22
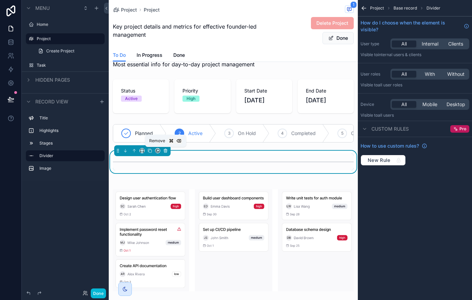
click at [166, 150] on icon "scrollable content" at bounding box center [165, 150] width 5 height 5
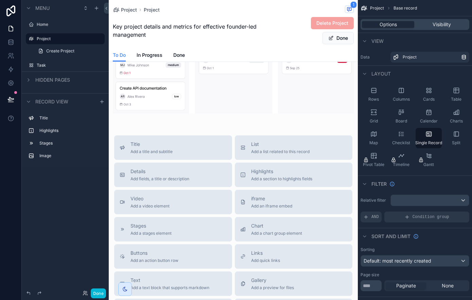
scroll to position [175, 0]
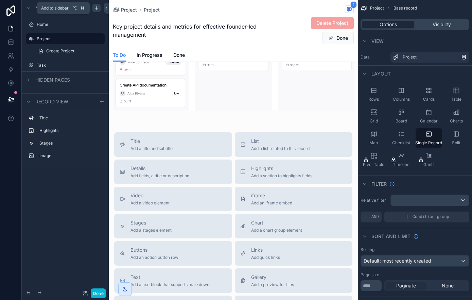
click at [98, 10] on icon "scrollable content" at bounding box center [96, 7] width 5 height 5
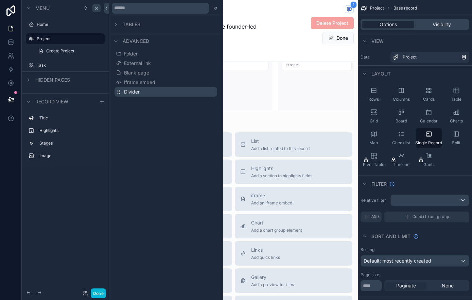
click at [149, 90] on button "Divider" at bounding box center [166, 92] width 103 height 10
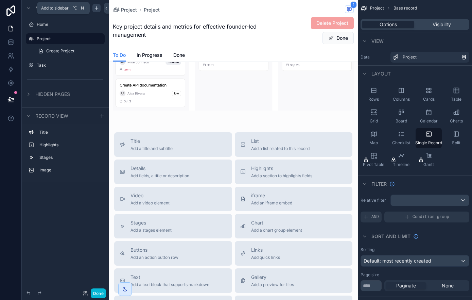
click at [98, 7] on icon "scrollable content" at bounding box center [96, 7] width 5 height 5
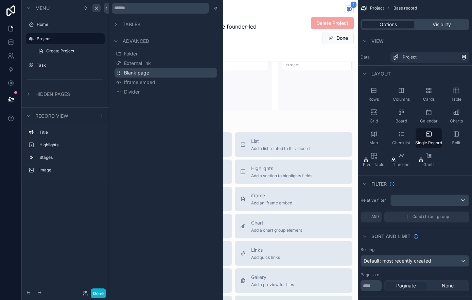
click at [142, 73] on span "Blank page" at bounding box center [136, 72] width 25 height 7
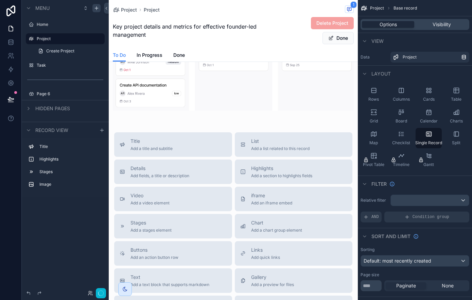
scroll to position [29, 0]
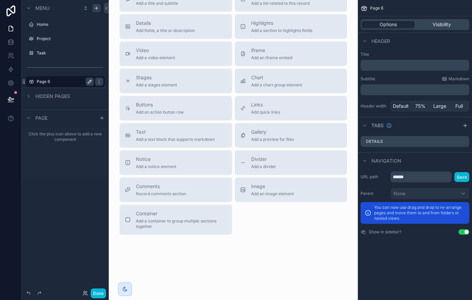
click at [89, 81] on icon "scrollable content" at bounding box center [89, 81] width 3 height 3
click at [72, 82] on input "******" at bounding box center [60, 81] width 46 height 8
type input "******"
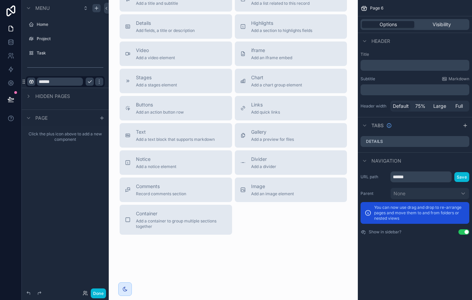
click at [32, 82] on icon "scrollable content" at bounding box center [31, 81] width 5 height 5
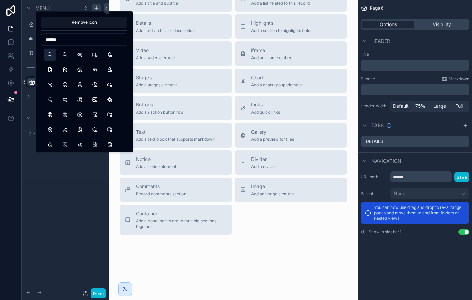
type input "******"
click at [50, 54] on button "Search" at bounding box center [50, 55] width 12 height 12
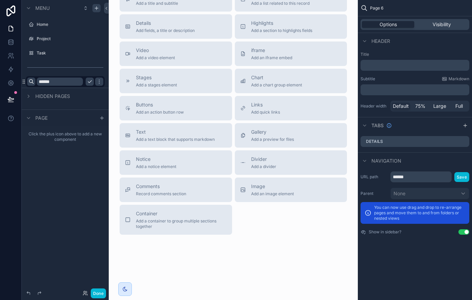
click at [65, 206] on div "Menu Home Project Task ****** Hidden pages Page Click the plus icon above to ad…" at bounding box center [65, 146] width 87 height 292
click at [89, 80] on icon "scrollable content" at bounding box center [89, 81] width 5 height 5
click at [98, 11] on div "scrollable content" at bounding box center [96, 8] width 8 height 8
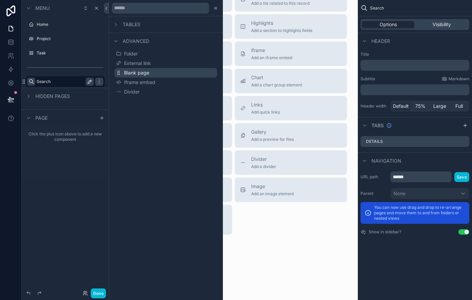
click at [143, 71] on span "Blank page" at bounding box center [136, 72] width 25 height 7
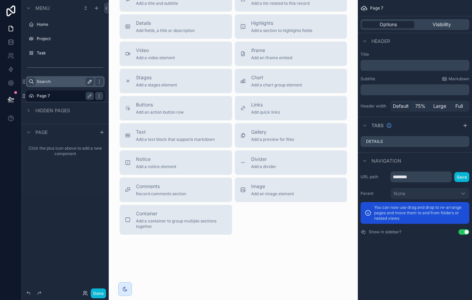
click at [47, 94] on label "Page 7" at bounding box center [64, 95] width 54 height 5
click at [89, 96] on icon "scrollable content" at bounding box center [89, 95] width 5 height 5
click at [62, 94] on input "******" at bounding box center [60, 96] width 46 height 8
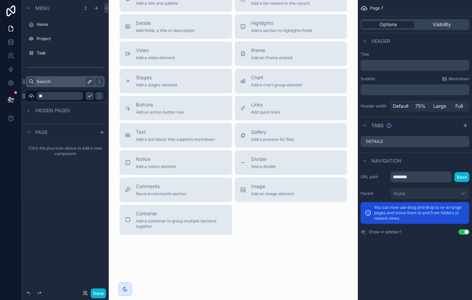
type input "*"
type input "*********"
click at [91, 95] on icon "scrollable content" at bounding box center [89, 95] width 5 height 5
click at [31, 95] on icon "scrollable content" at bounding box center [31, 95] width 5 height 5
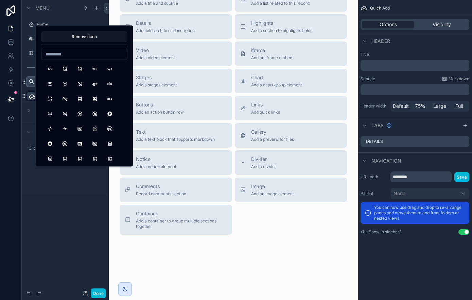
click at [89, 50] on input at bounding box center [84, 54] width 86 height 10
type input "*"
type input "****"
click at [49, 68] on button "Plus" at bounding box center [50, 69] width 12 height 12
click at [61, 173] on div "Click the plus icon above to add a new component" at bounding box center [65, 167] width 87 height 54
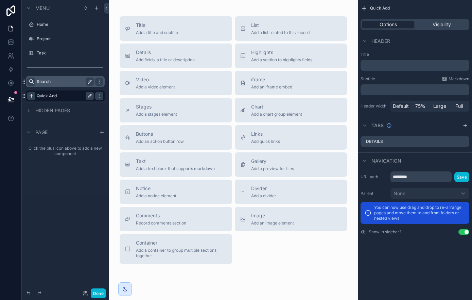
click at [54, 82] on label "Search" at bounding box center [64, 81] width 54 height 5
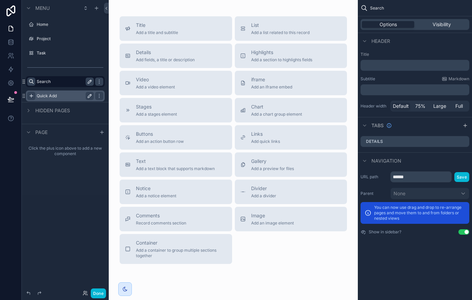
click at [64, 80] on label "Search" at bounding box center [64, 81] width 54 height 5
click at [52, 23] on label "Home" at bounding box center [64, 24] width 54 height 5
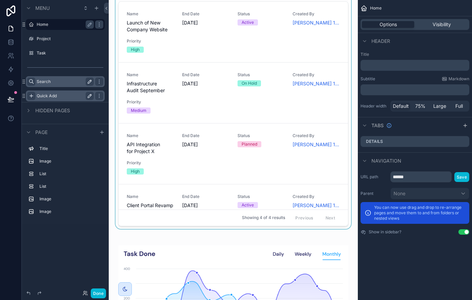
scroll to position [321, 0]
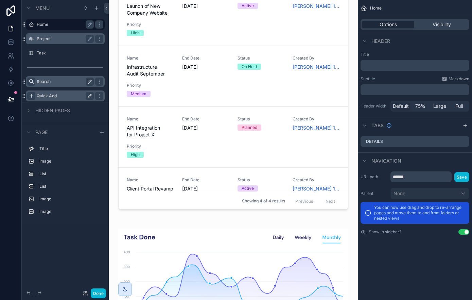
click at [61, 40] on label "Project" at bounding box center [64, 38] width 54 height 5
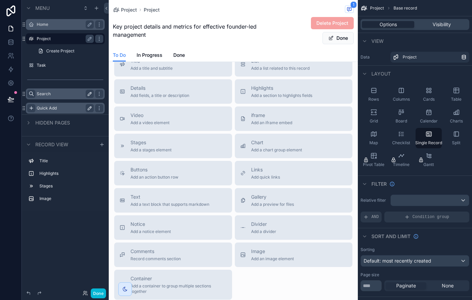
scroll to position [193, 0]
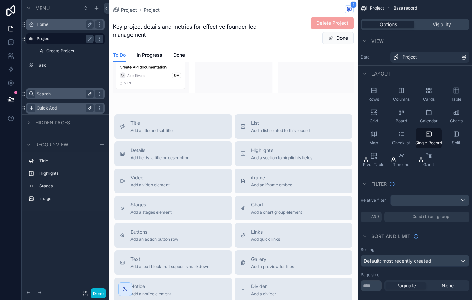
click at [52, 27] on label "Home" at bounding box center [64, 24] width 54 height 5
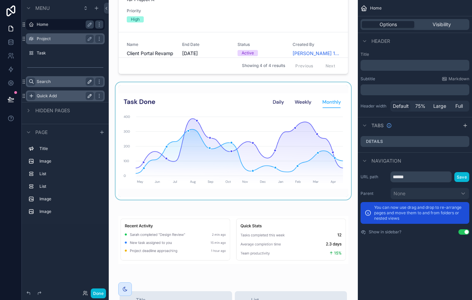
scroll to position [461, 0]
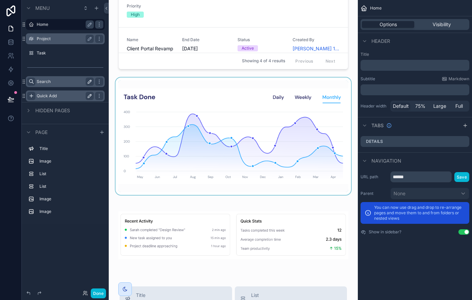
click at [242, 89] on div "scrollable content" at bounding box center [233, 135] width 238 height 117
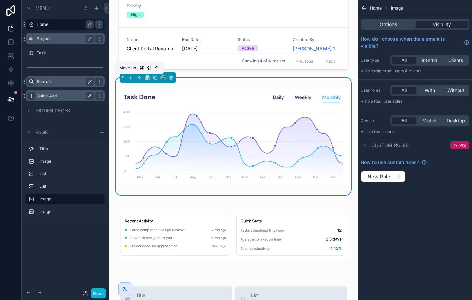
click at [138, 77] on icon "scrollable content" at bounding box center [139, 77] width 5 height 5
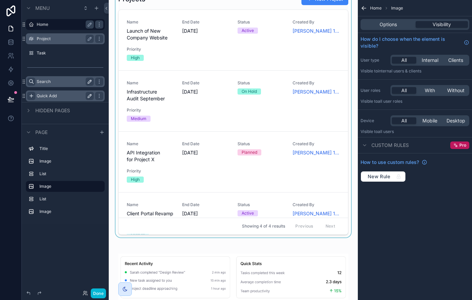
scroll to position [420, 0]
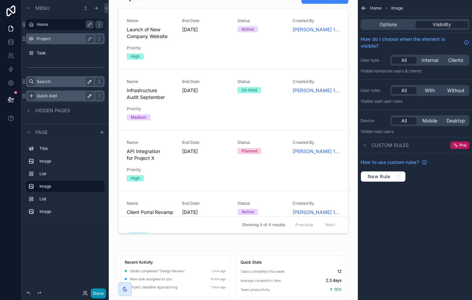
click at [99, 292] on button "Done" at bounding box center [98, 293] width 15 height 10
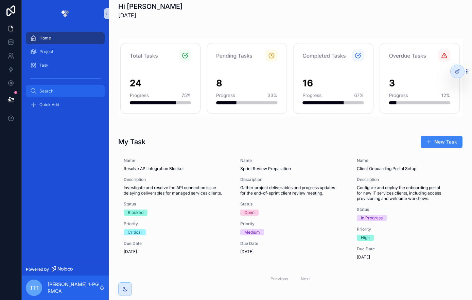
scroll to position [0, 0]
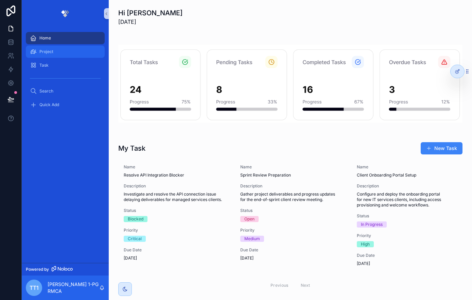
click at [63, 52] on div "Project" at bounding box center [65, 51] width 71 height 11
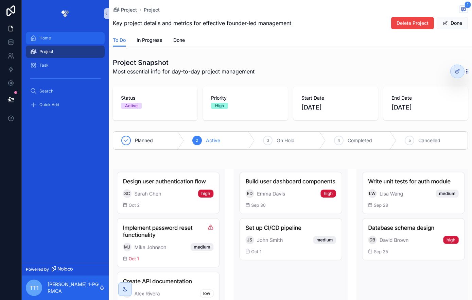
click at [63, 36] on div "Home" at bounding box center [65, 38] width 71 height 11
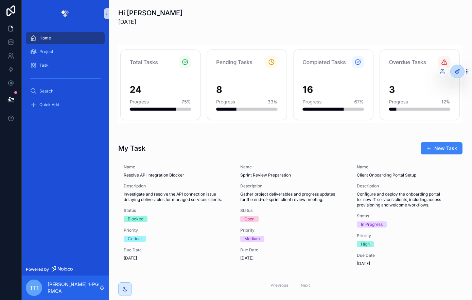
click at [456, 71] on icon at bounding box center [457, 71] width 5 height 5
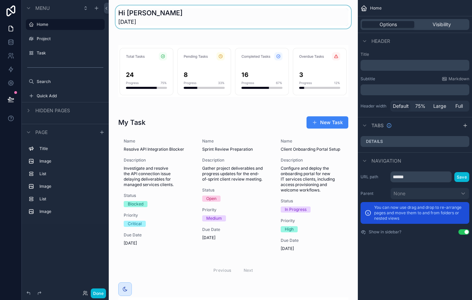
click at [277, 23] on div "scrollable content" at bounding box center [233, 16] width 238 height 23
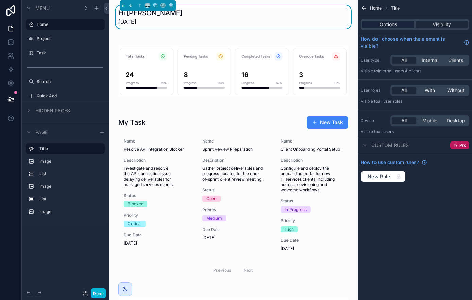
click at [388, 26] on span "Options" at bounding box center [388, 24] width 17 height 7
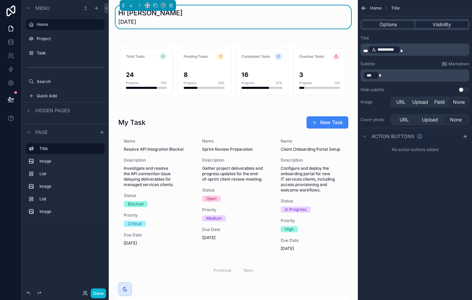
click at [436, 26] on span "Visibility" at bounding box center [442, 24] width 18 height 7
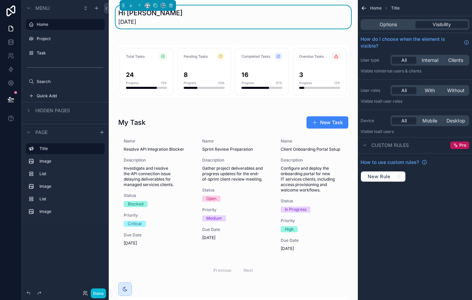
click at [363, 8] on icon "scrollable content" at bounding box center [364, 8] width 4 height 0
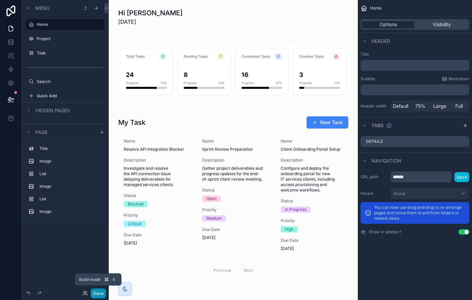
click at [103, 293] on button "Done" at bounding box center [98, 293] width 15 height 10
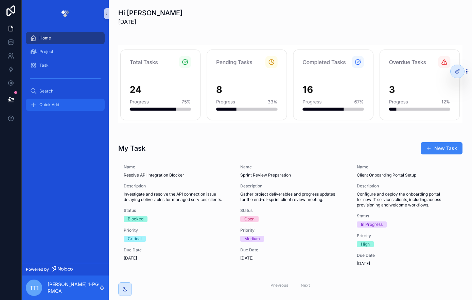
click at [53, 103] on span "Quick Add" at bounding box center [49, 104] width 20 height 5
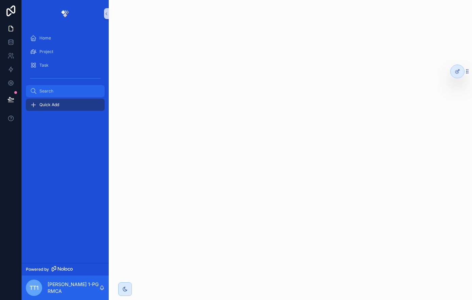
click at [60, 91] on div "Search" at bounding box center [65, 91] width 71 height 11
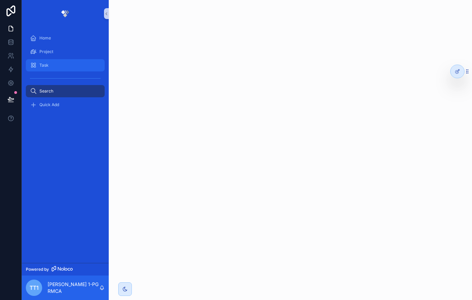
click at [58, 68] on div "Task" at bounding box center [65, 65] width 71 height 11
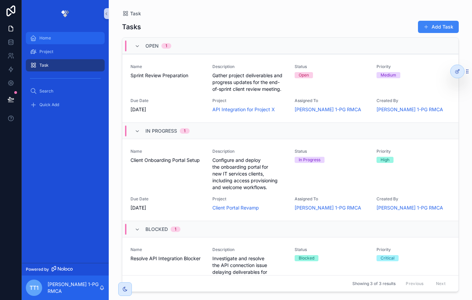
click at [62, 34] on div "Home" at bounding box center [65, 38] width 71 height 11
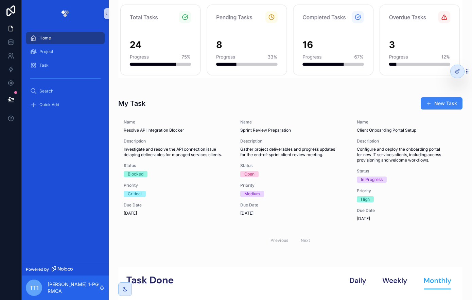
scroll to position [51, 0]
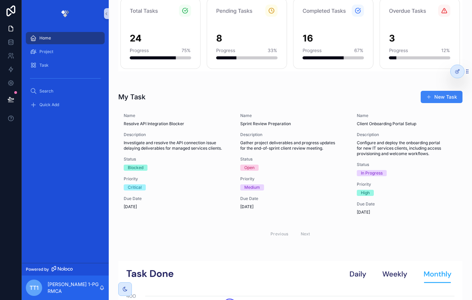
click at [450, 95] on button "New Task" at bounding box center [442, 97] width 42 height 12
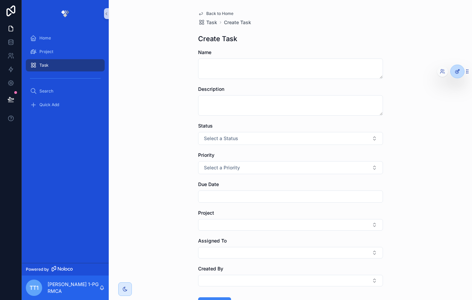
click at [455, 70] on icon at bounding box center [457, 71] width 5 height 5
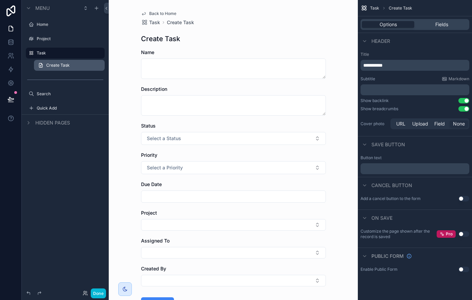
click at [82, 65] on link "Create Task" at bounding box center [69, 65] width 71 height 11
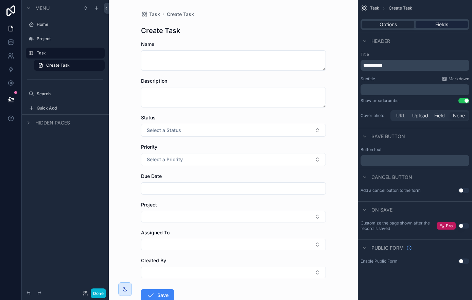
click at [440, 26] on span "Fields" at bounding box center [441, 24] width 13 height 7
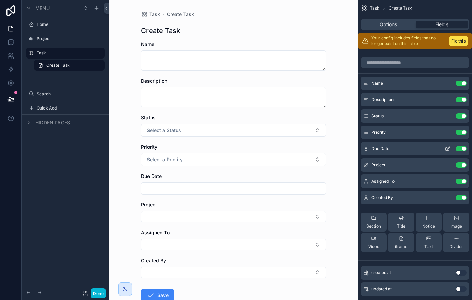
scroll to position [15, 0]
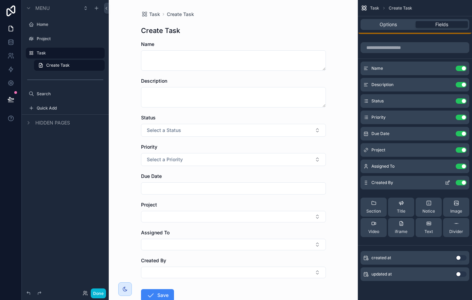
click at [371, 205] on icon "scrollable content" at bounding box center [373, 202] width 5 height 5
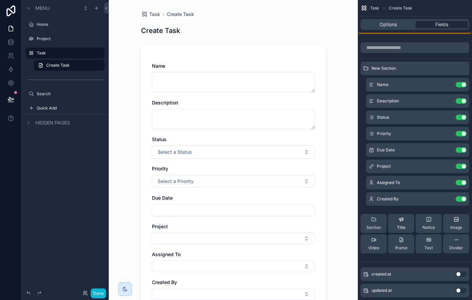
click at [398, 222] on div "Title" at bounding box center [401, 223] width 8 height 14
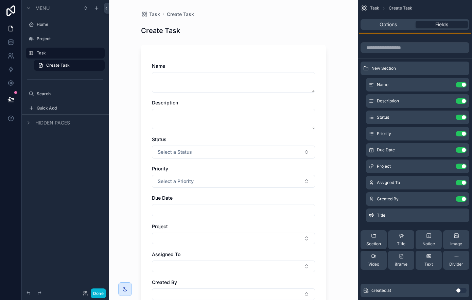
click at [379, 238] on div "Section" at bounding box center [373, 240] width 15 height 14
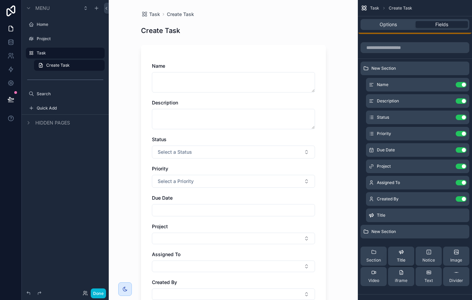
click at [402, 251] on icon "scrollable content" at bounding box center [401, 251] width 5 height 5
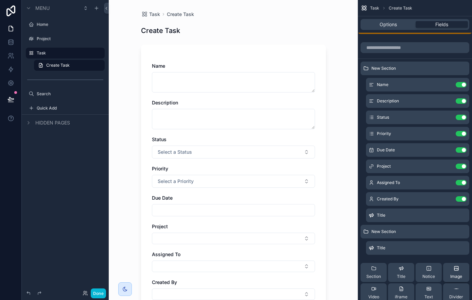
click at [0, 0] on icon "scrollable content" at bounding box center [0, 0] width 0 height 0
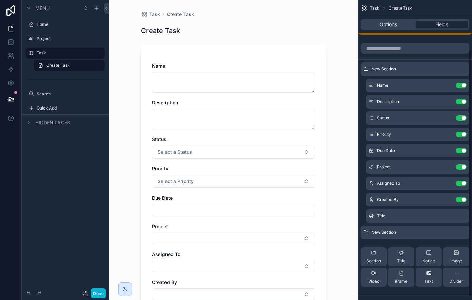
scroll to position [0, 0]
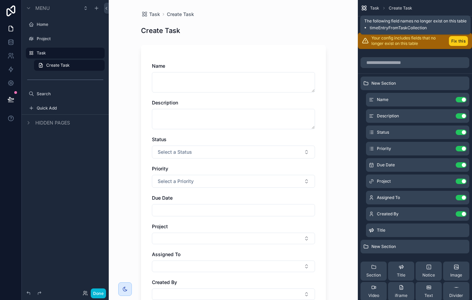
click at [463, 43] on button "Fix this" at bounding box center [458, 41] width 19 height 10
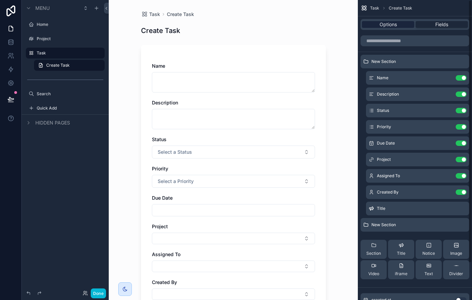
click at [387, 24] on span "Options" at bounding box center [388, 24] width 17 height 7
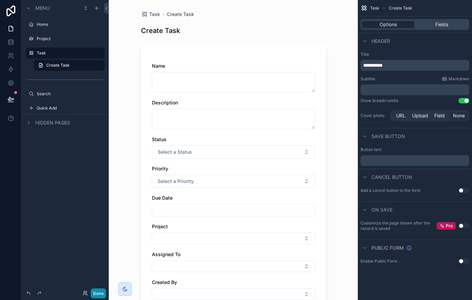
click at [96, 290] on button "Done" at bounding box center [98, 293] width 15 height 10
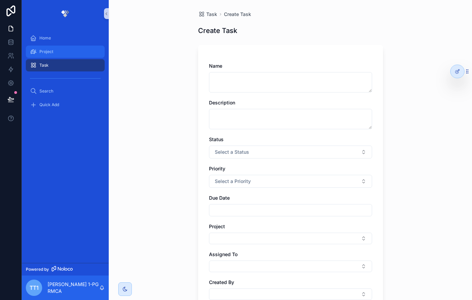
click at [58, 53] on div "Project" at bounding box center [65, 51] width 71 height 11
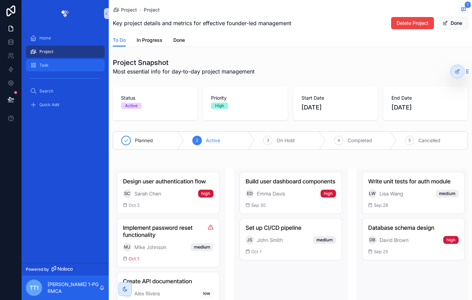
click at [57, 66] on div "Task" at bounding box center [65, 65] width 71 height 11
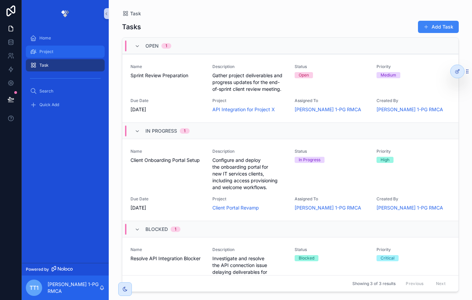
click at [66, 53] on div "Project" at bounding box center [65, 51] width 71 height 11
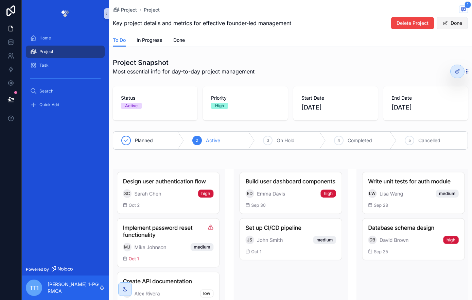
click at [455, 22] on button "Done" at bounding box center [452, 23] width 31 height 12
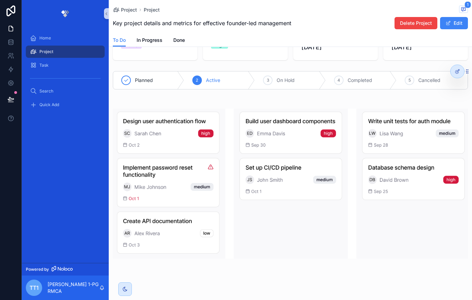
scroll to position [73, 0]
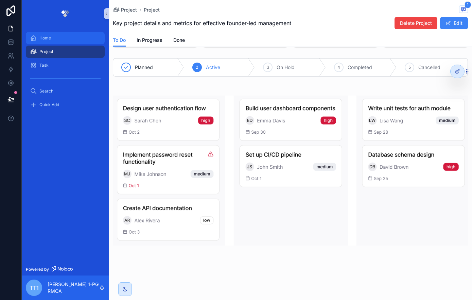
click at [49, 37] on span "Home" at bounding box center [45, 37] width 12 height 5
